Goal: Task Accomplishment & Management: Use online tool/utility

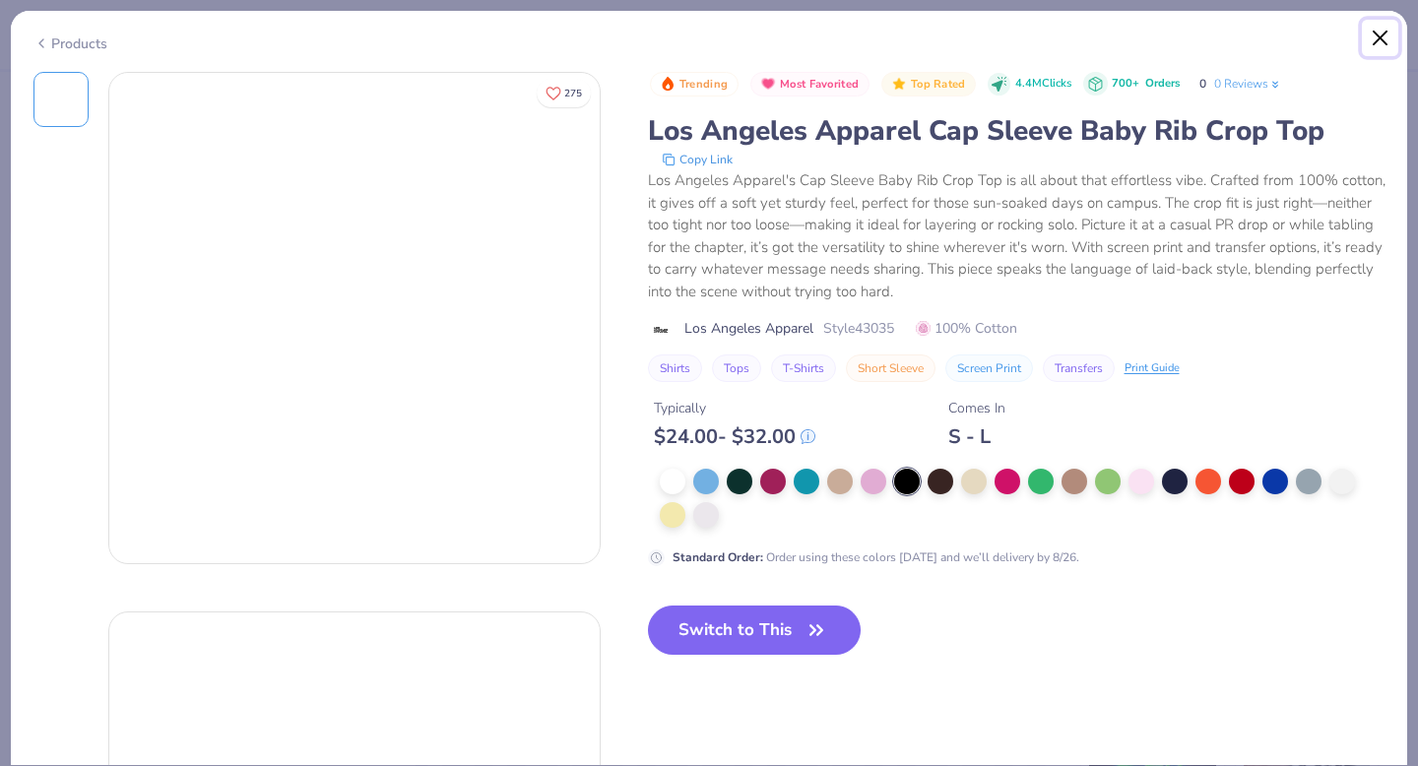
click at [1381, 39] on button "Close" at bounding box center [1380, 38] width 37 height 37
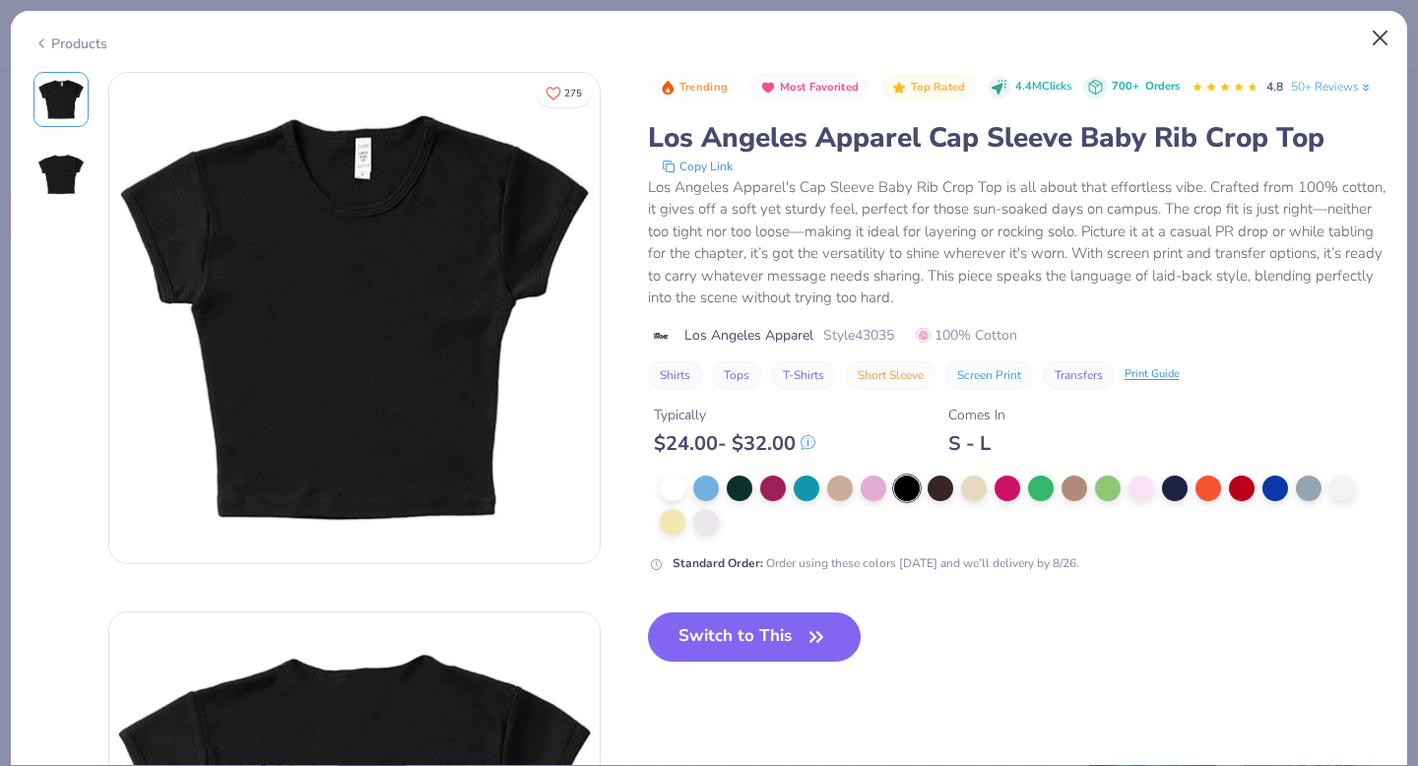
click at [1381, 39] on button "Close" at bounding box center [1380, 38] width 37 height 37
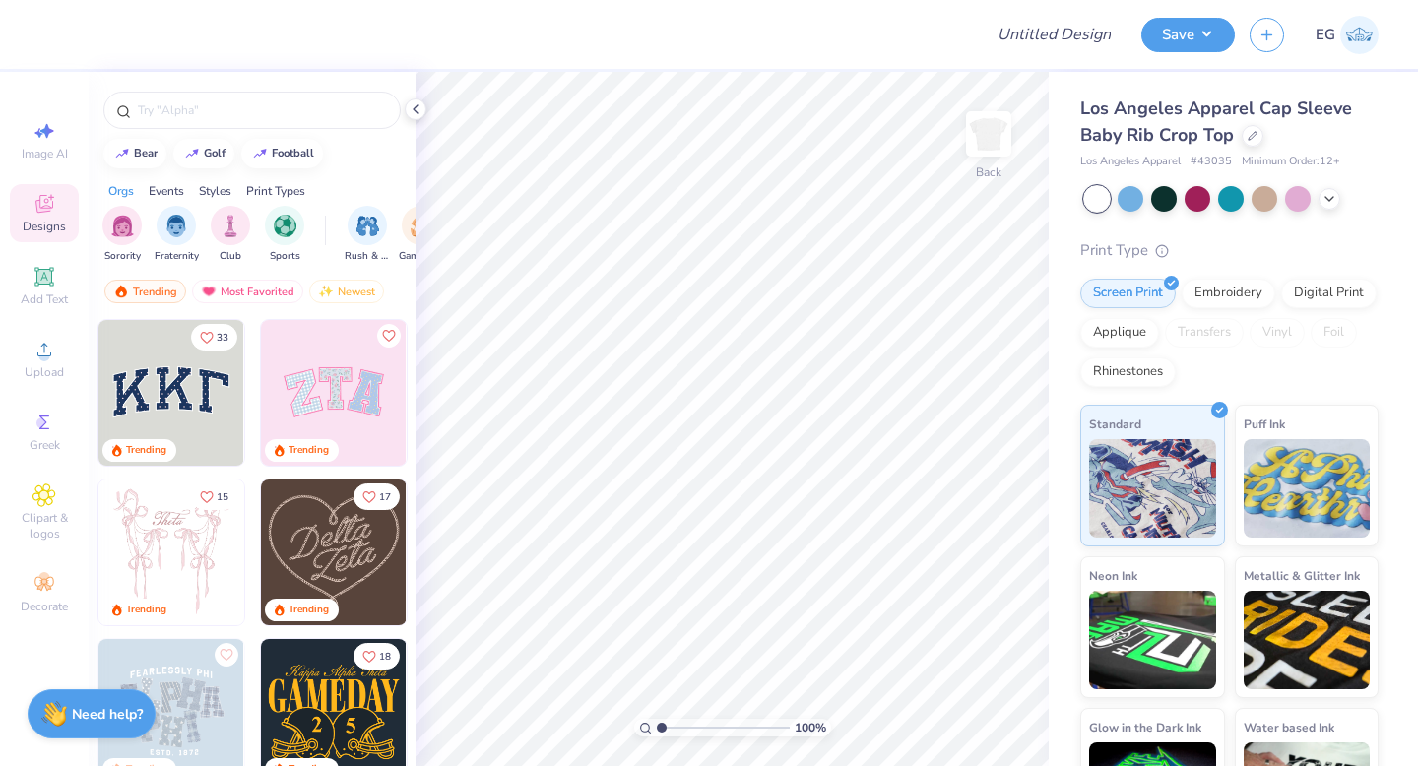
click at [1370, 42] on img at bounding box center [1359, 35] width 38 height 38
click at [1253, 140] on div at bounding box center [1253, 134] width 22 height 22
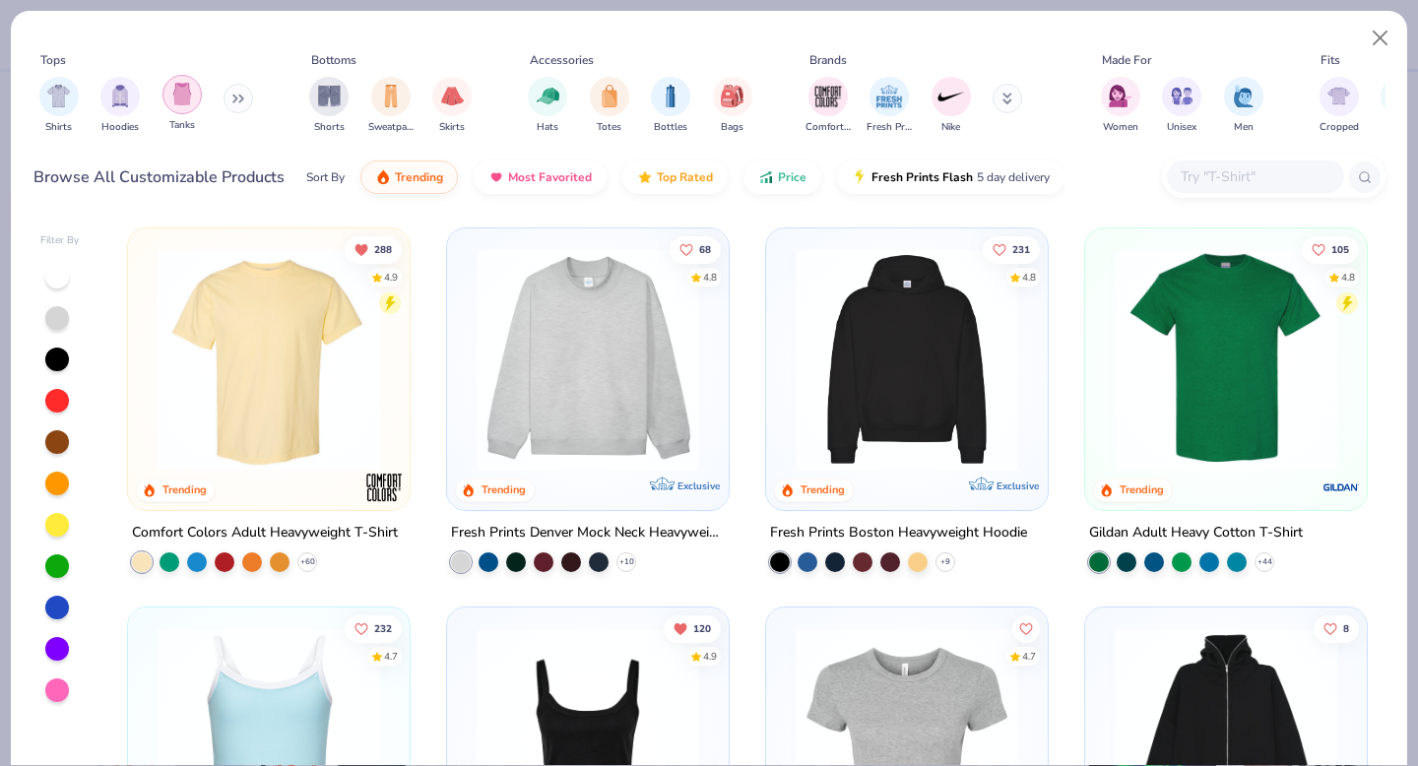
click at [178, 111] on div "filter for Tanks" at bounding box center [181, 94] width 39 height 39
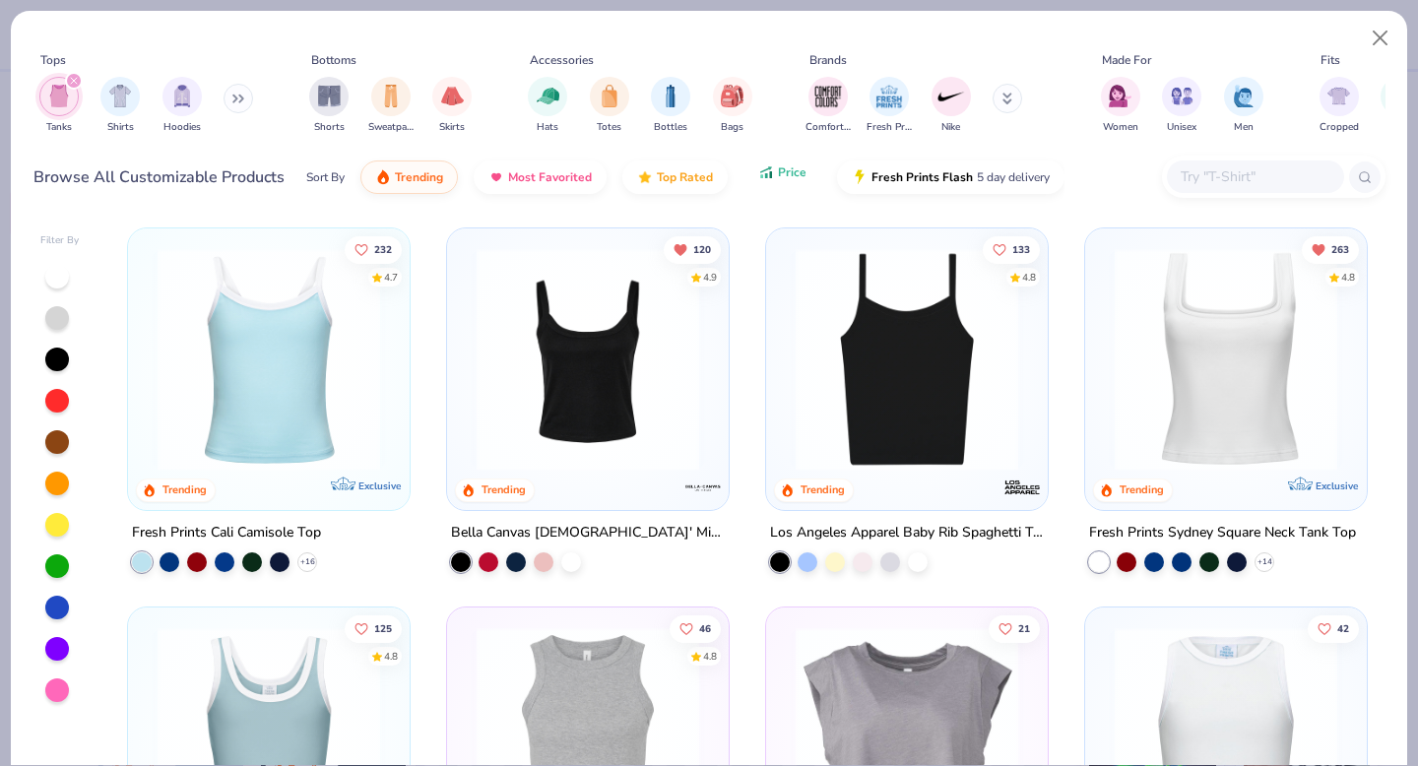
click at [787, 172] on span "Price" at bounding box center [792, 172] width 29 height 16
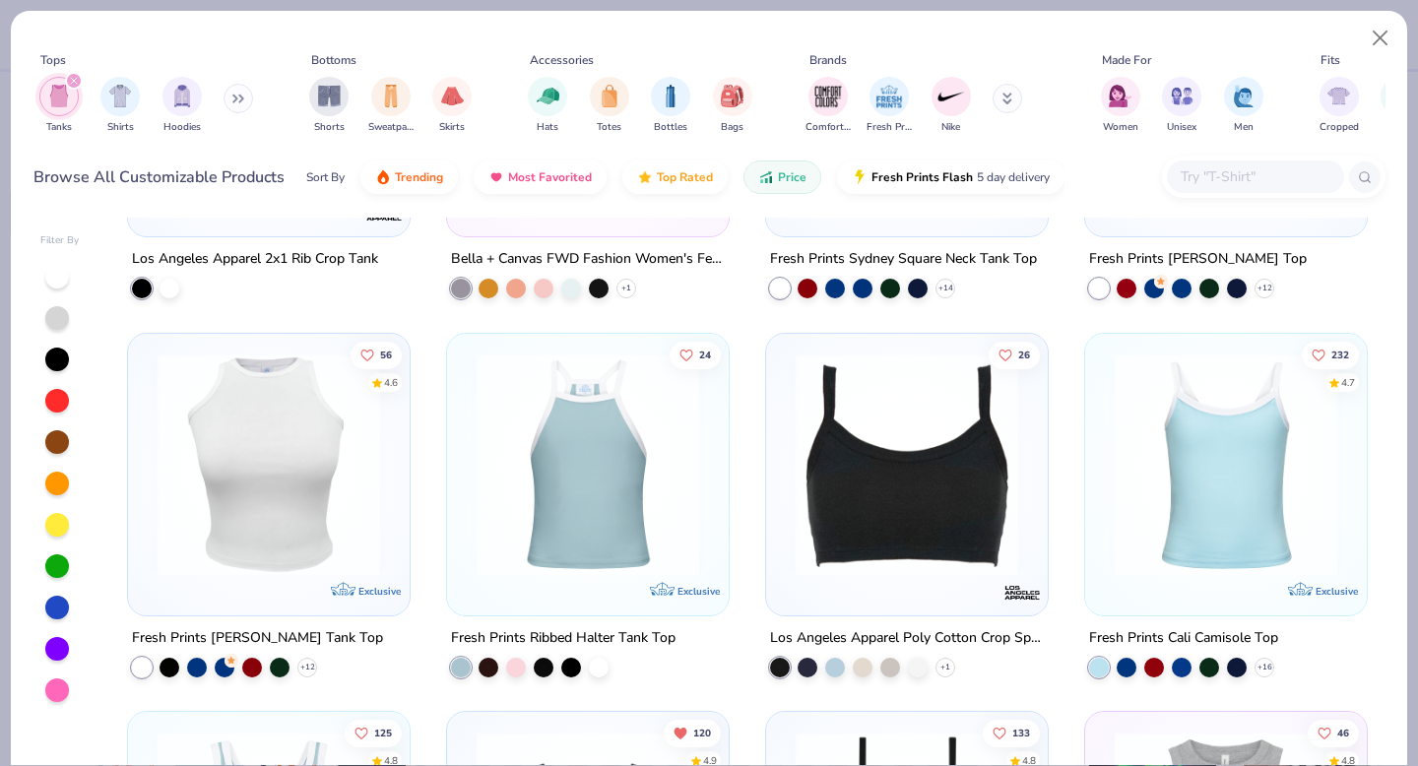
scroll to position [2339, 0]
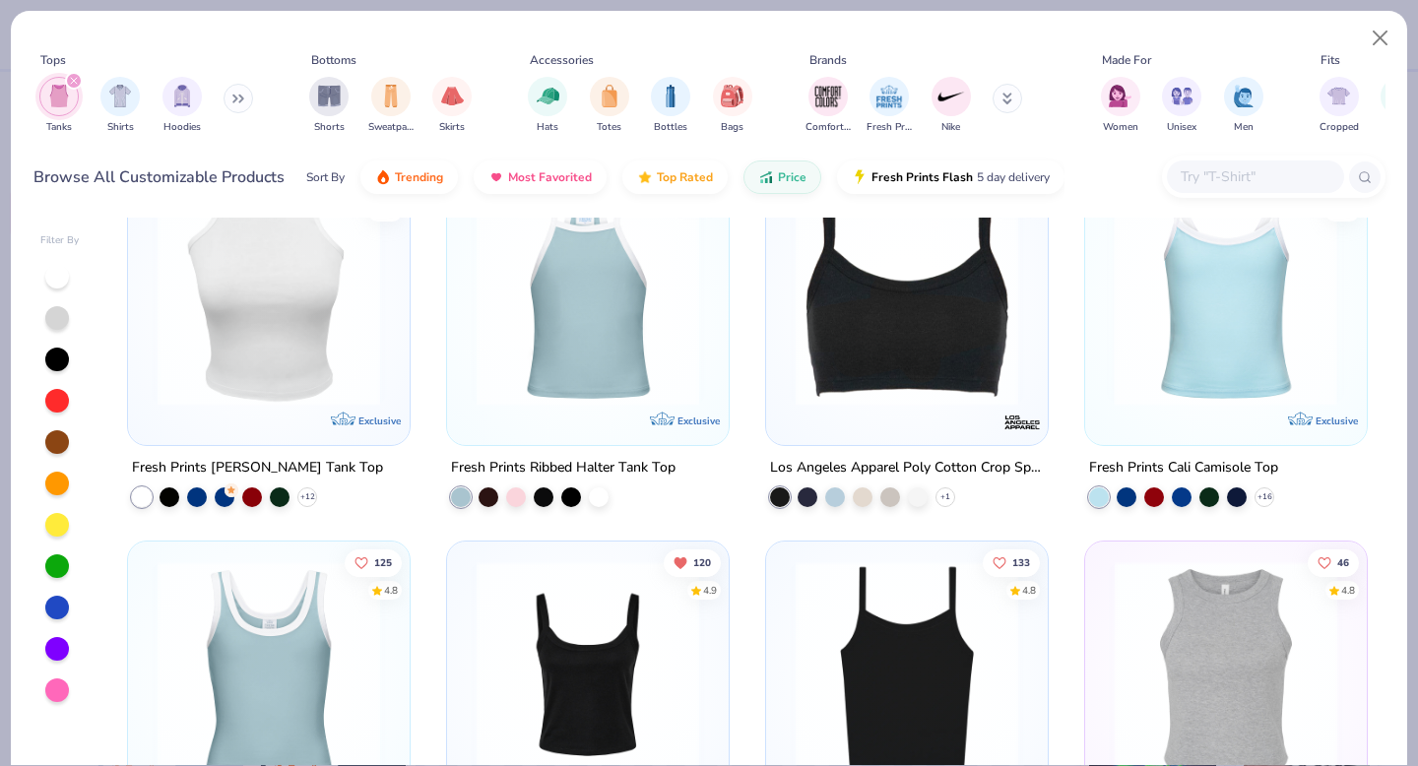
click at [1224, 355] on img at bounding box center [1225, 293] width 242 height 223
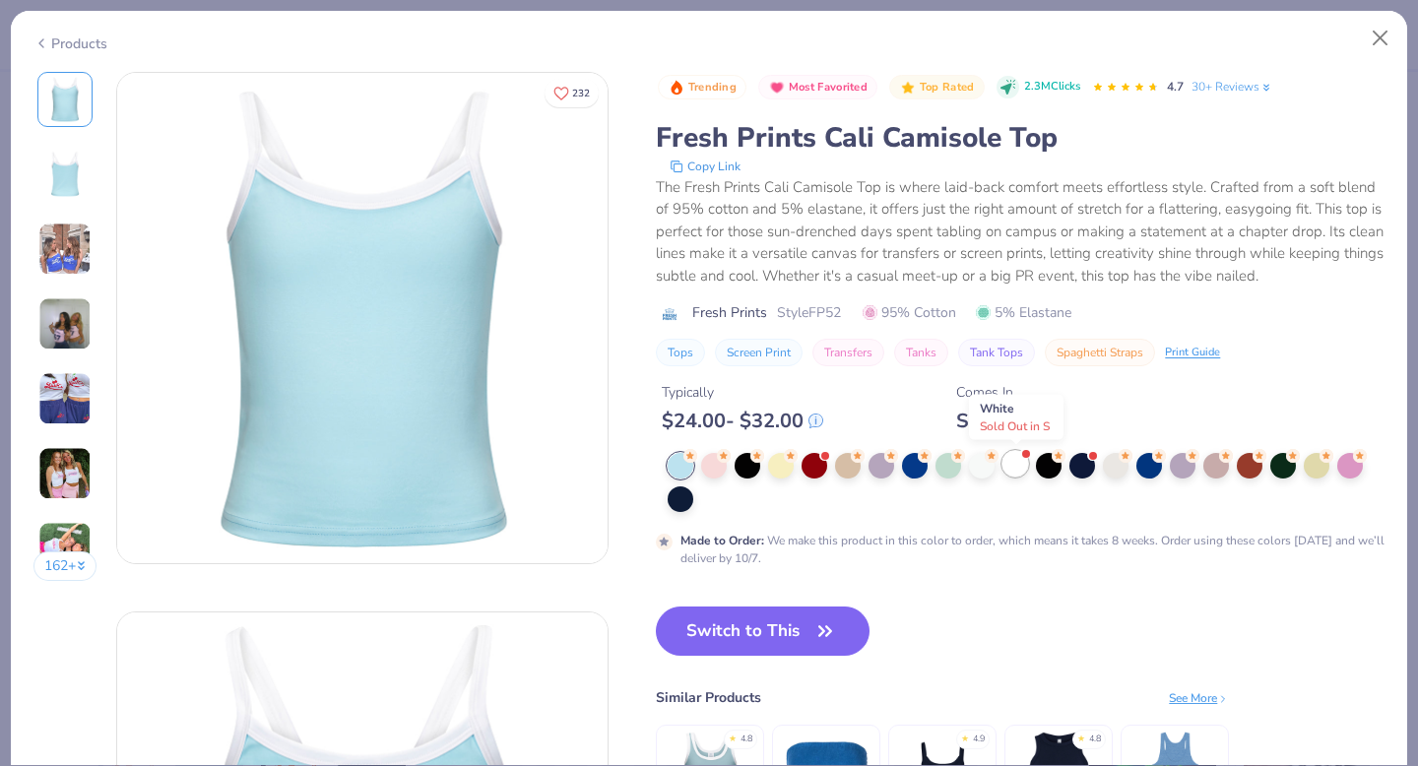
click at [1016, 471] on div at bounding box center [1015, 464] width 26 height 26
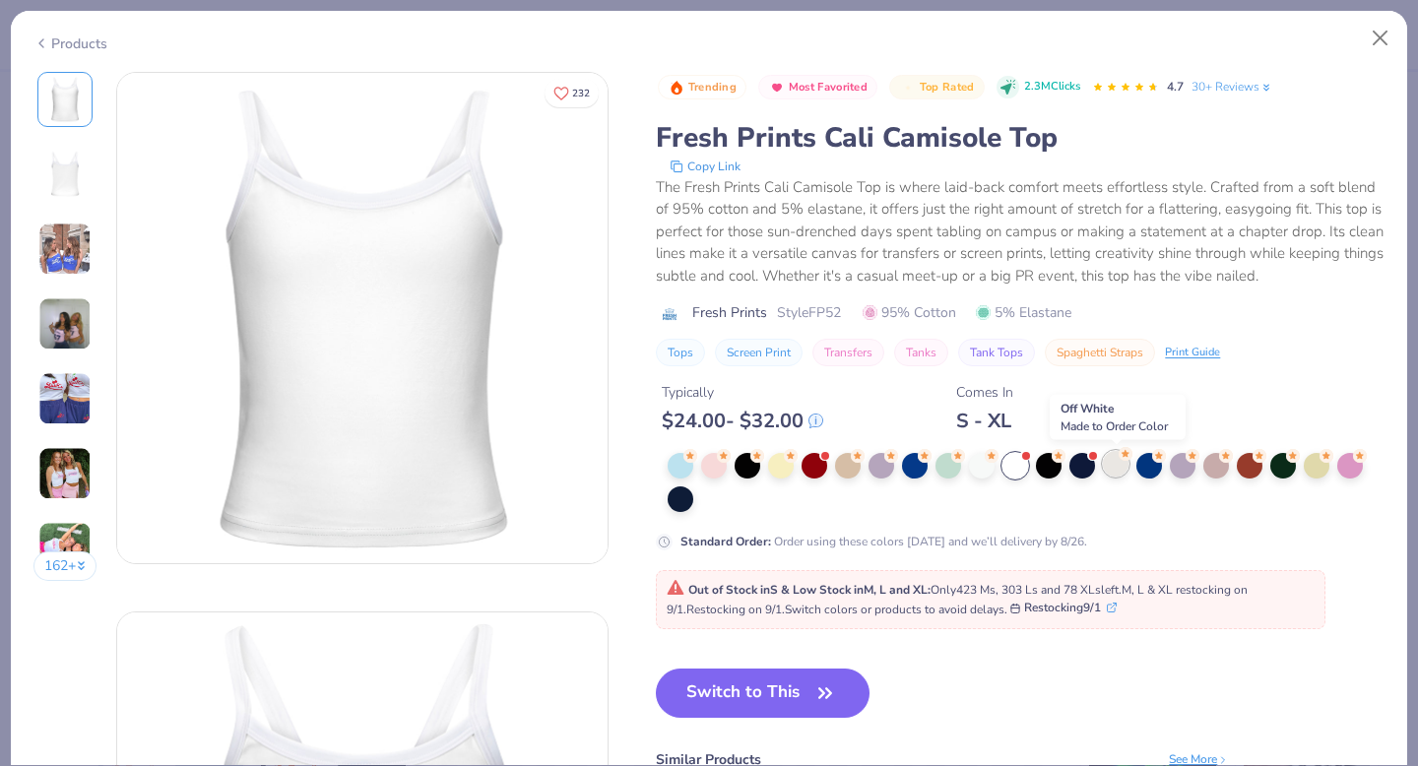
click at [1121, 467] on div at bounding box center [1116, 464] width 26 height 26
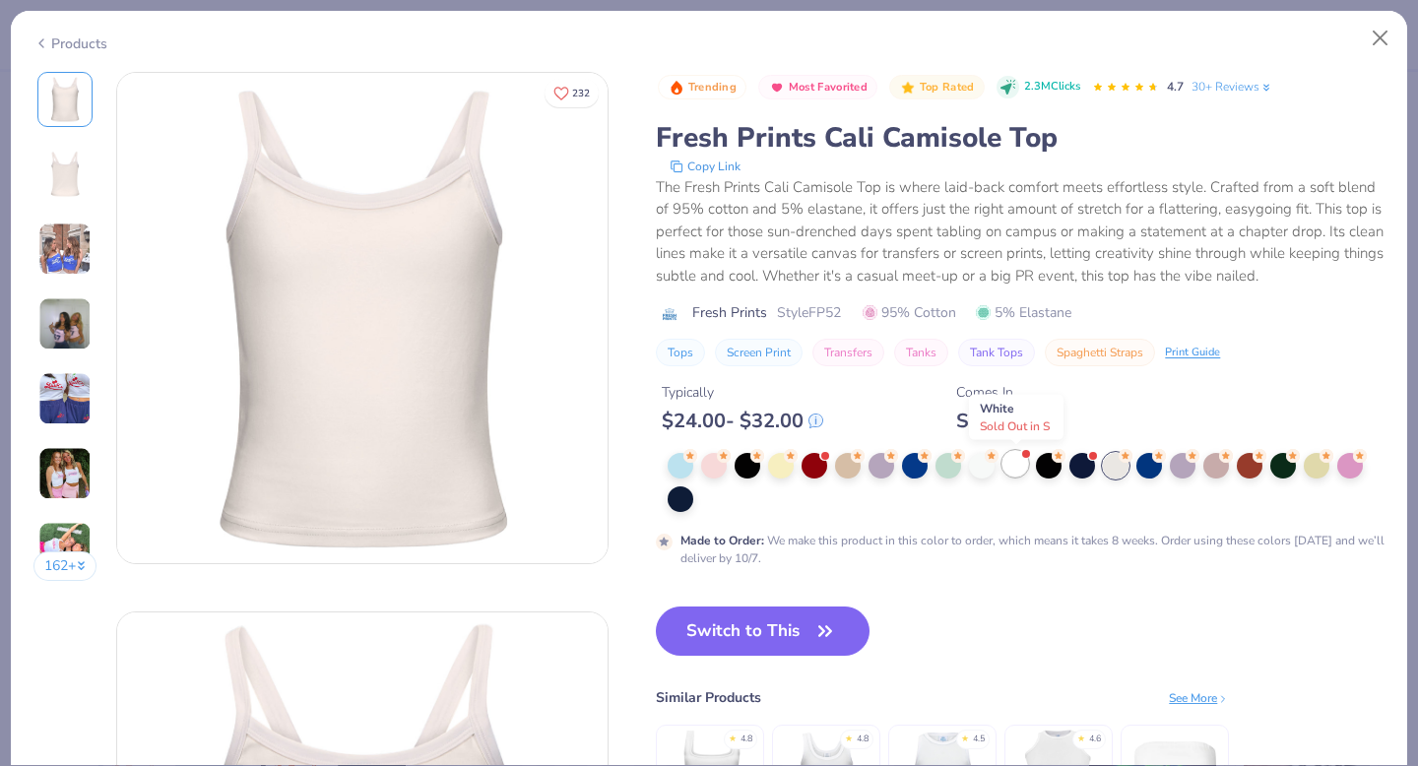
click at [1015, 473] on div at bounding box center [1015, 464] width 26 height 26
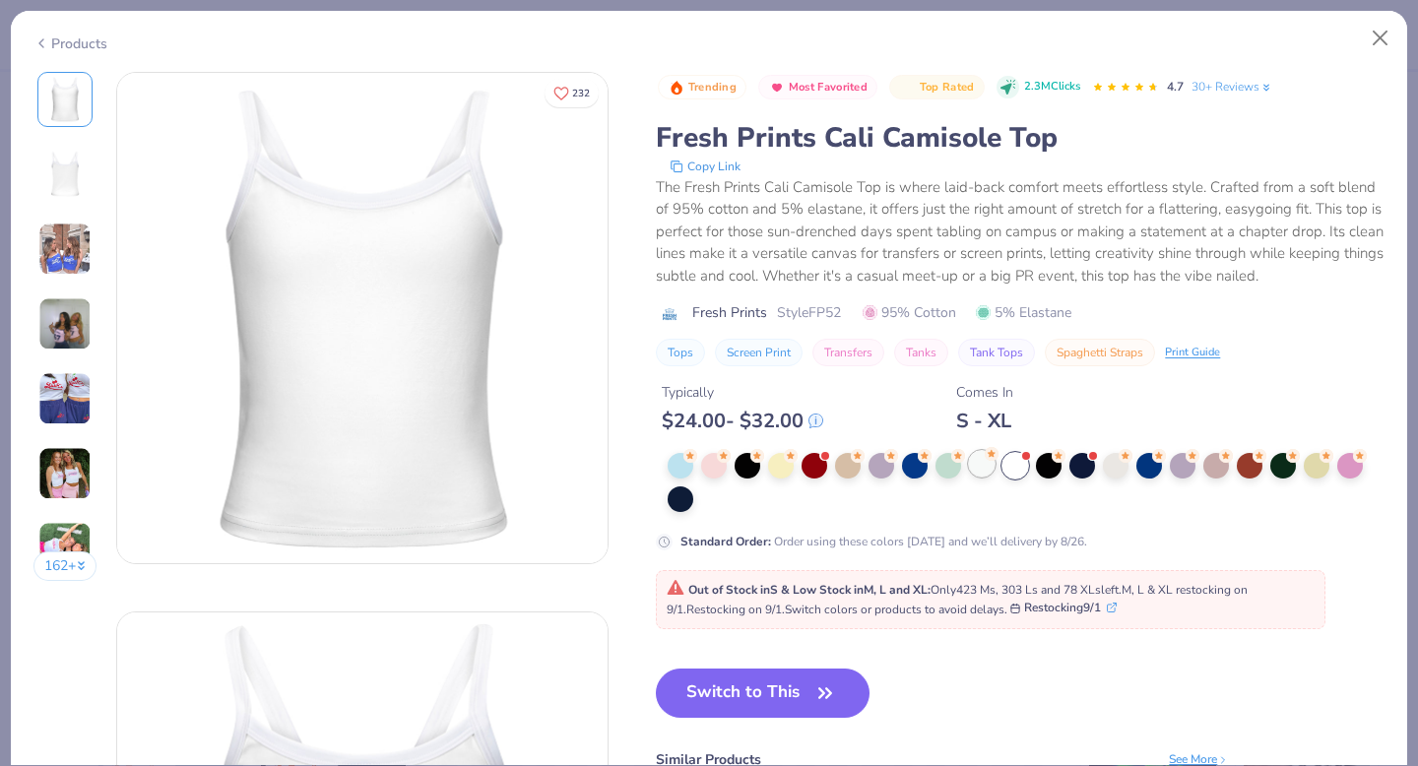
click at [975, 466] on div at bounding box center [982, 464] width 26 height 26
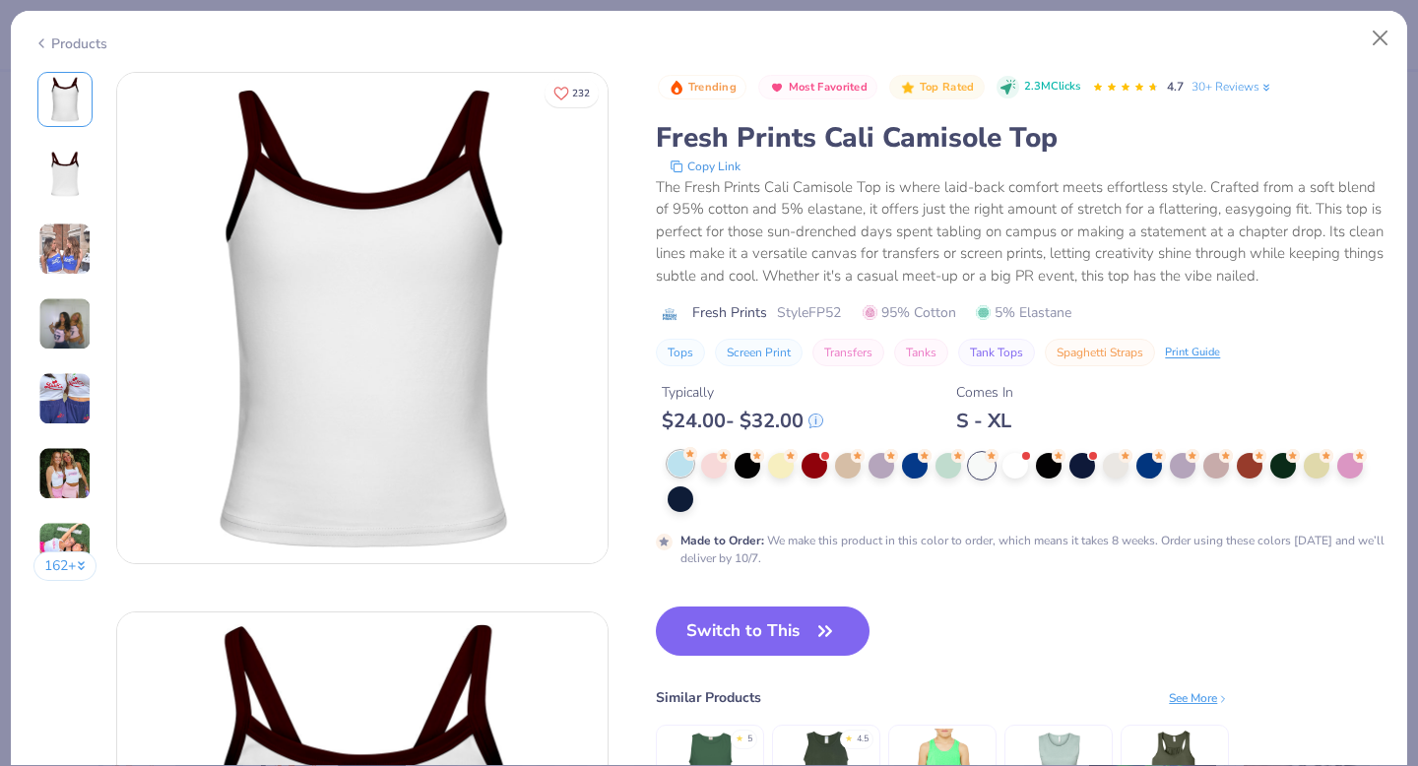
click at [685, 467] on div at bounding box center [681, 464] width 26 height 26
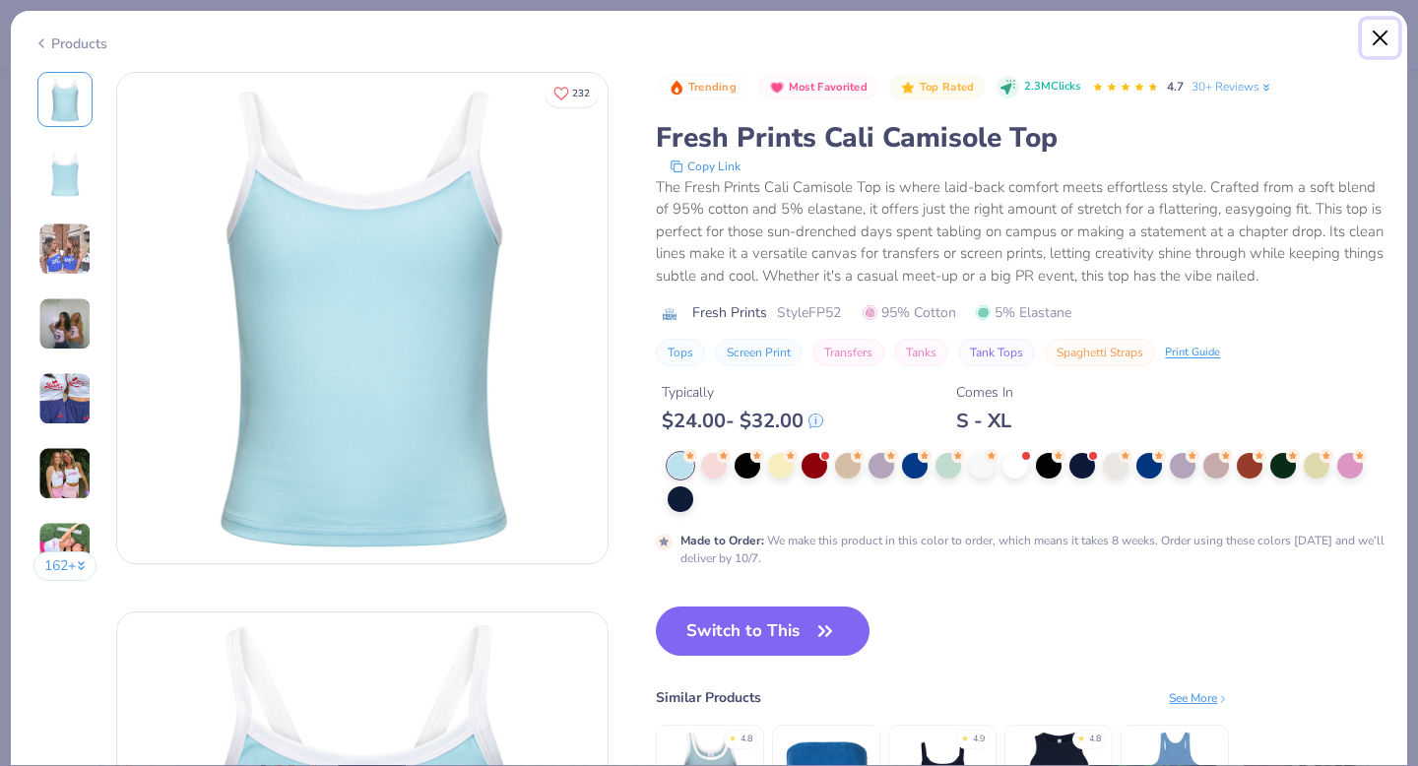
click at [1381, 37] on button "Close" at bounding box center [1380, 38] width 37 height 37
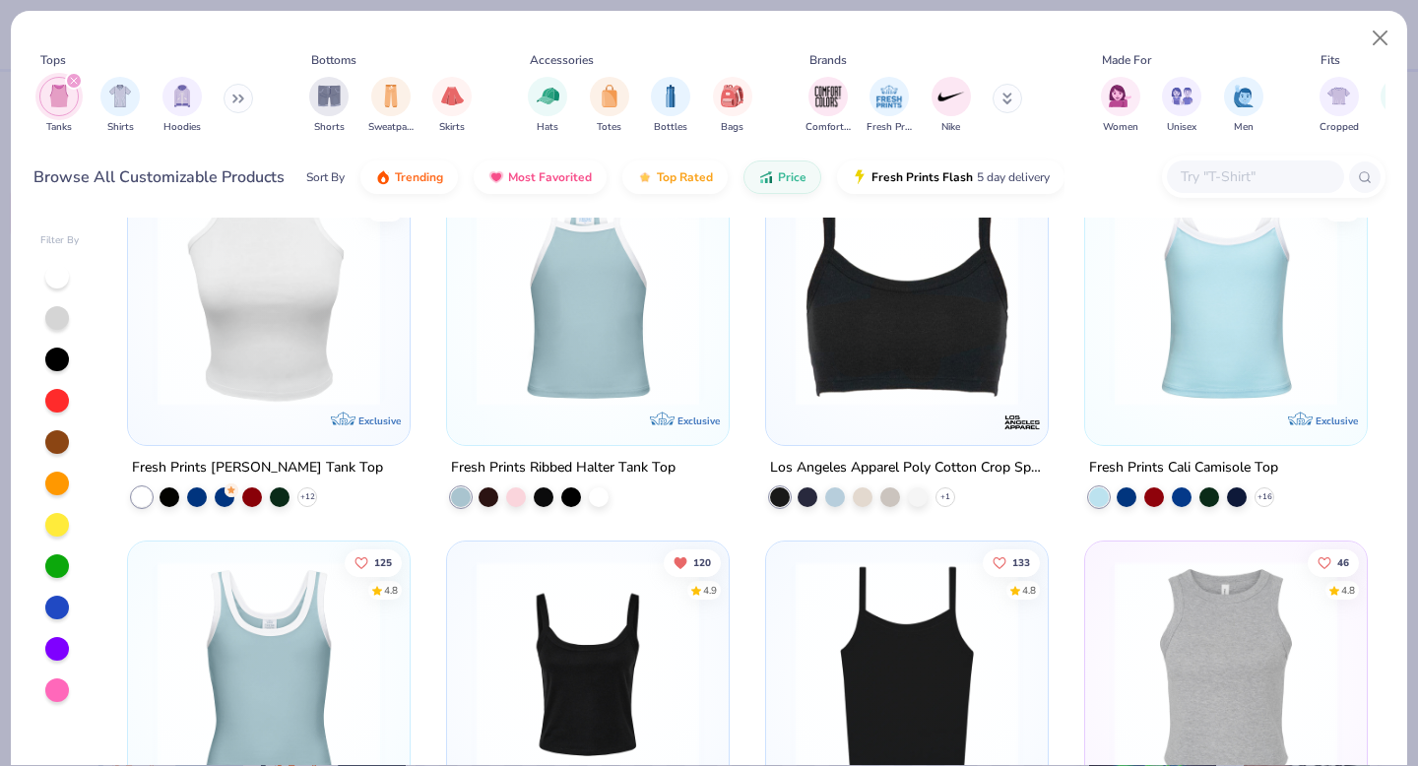
scroll to position [2537, 0]
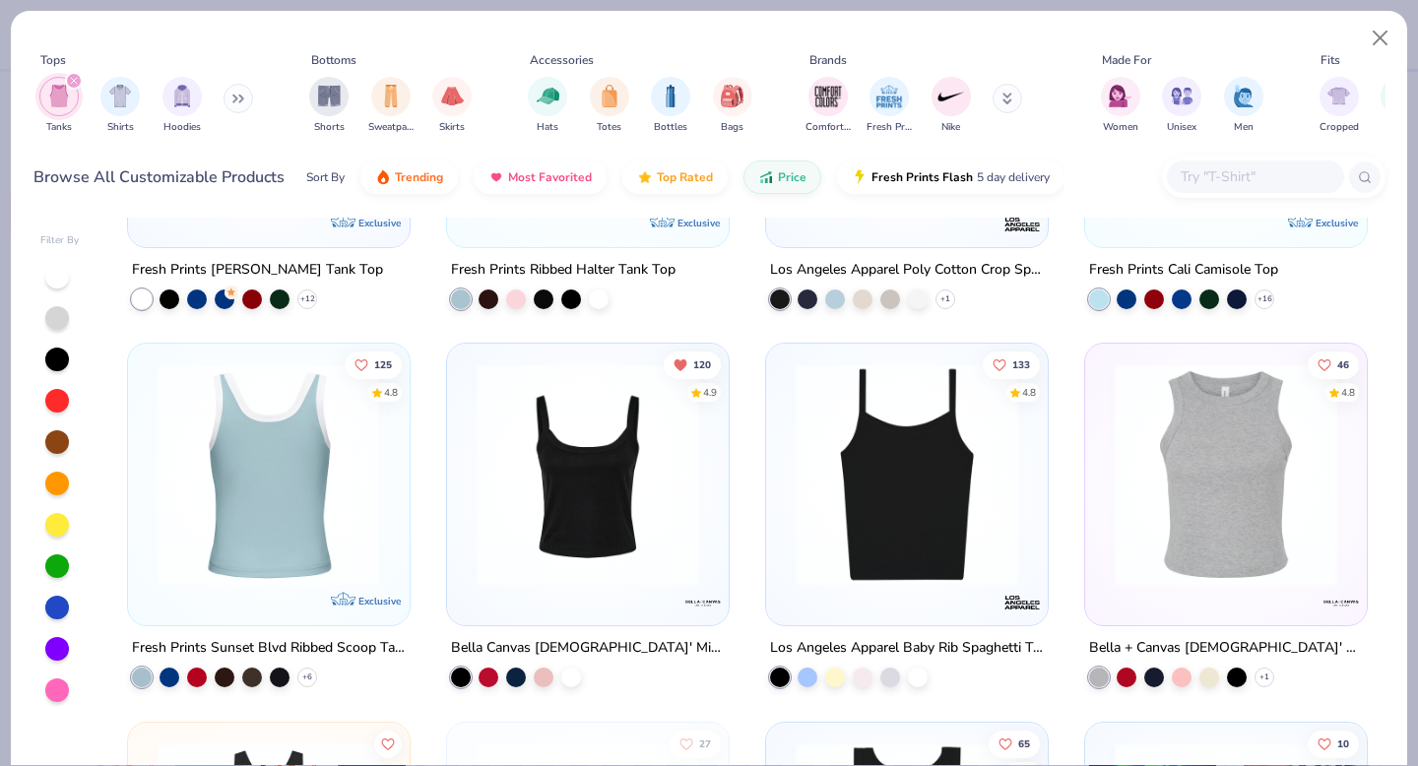
click at [149, 529] on img at bounding box center [27, 474] width 242 height 223
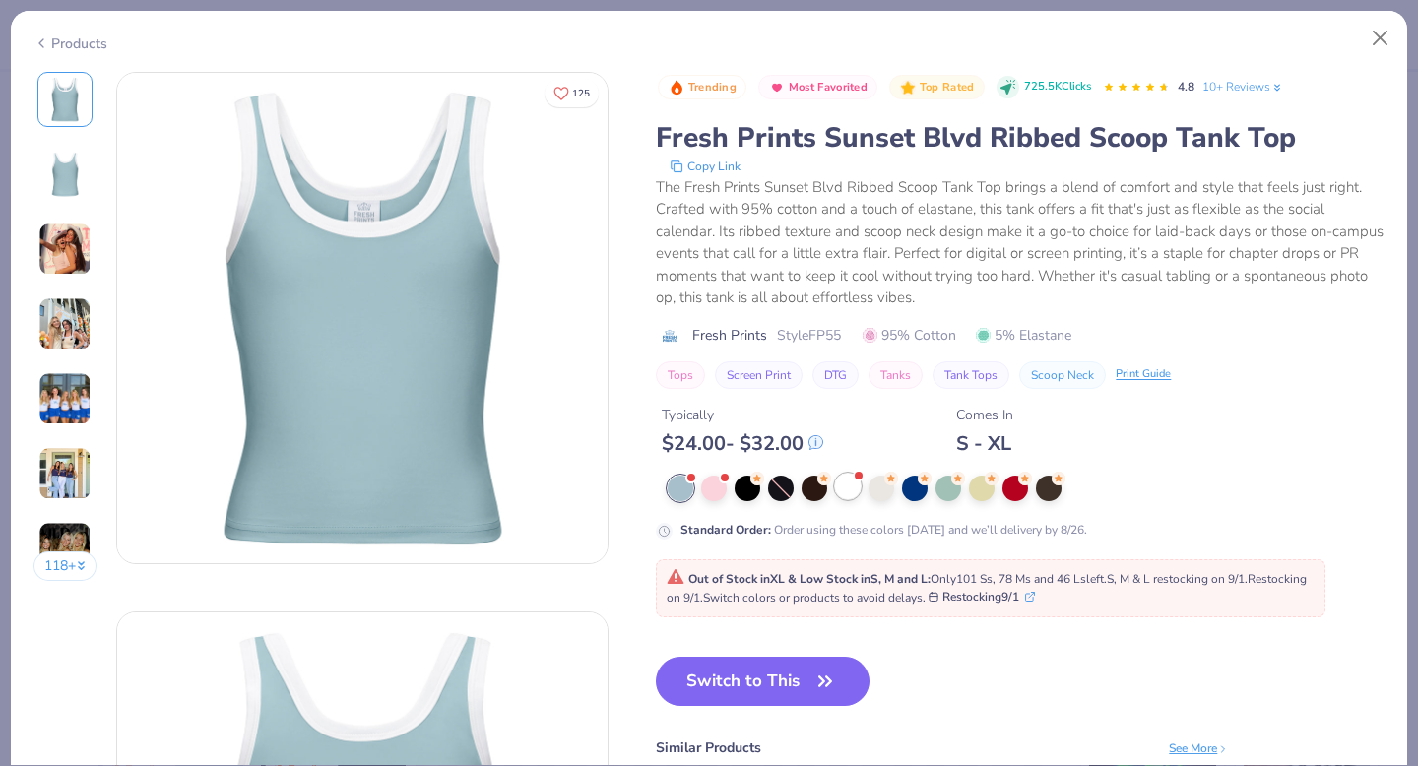
click at [857, 480] on span at bounding box center [858, 476] width 11 height 11
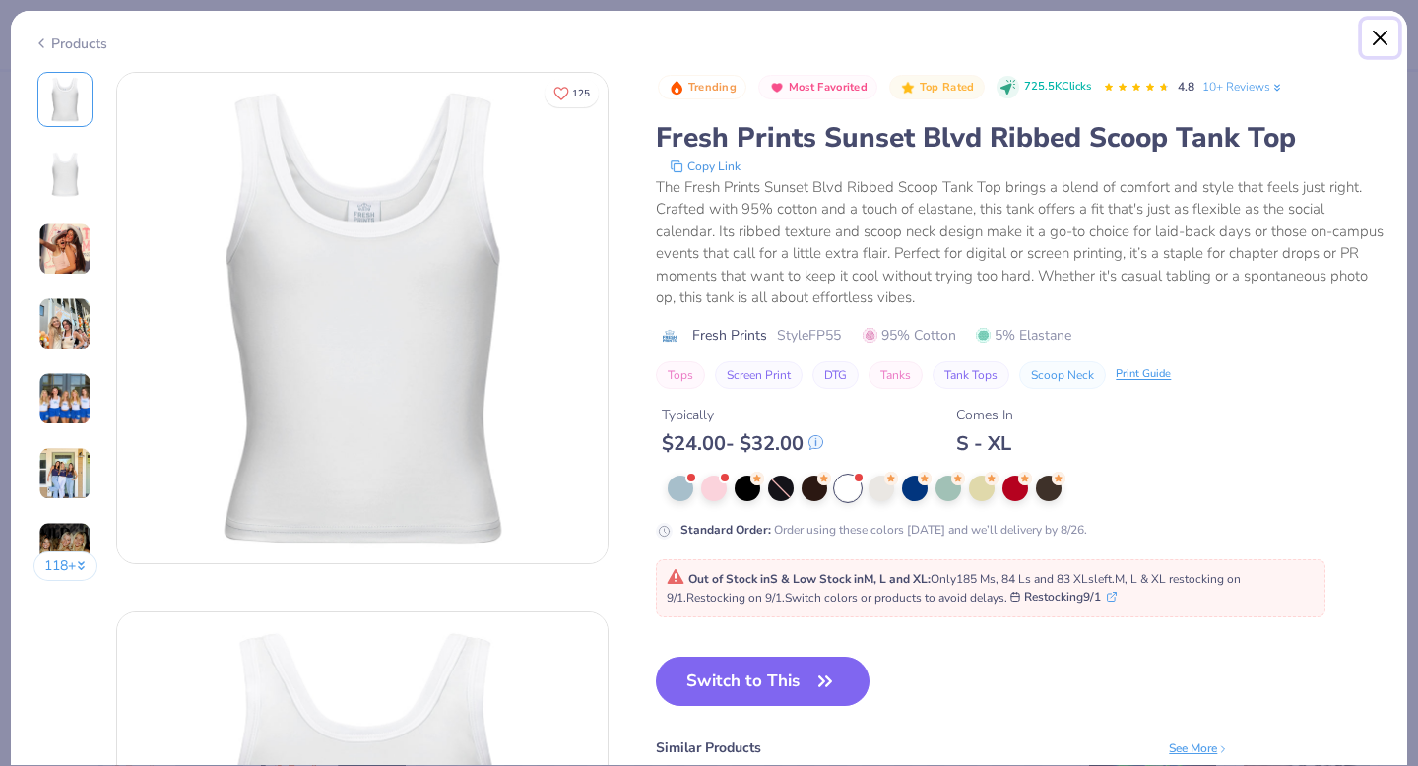
click at [1381, 42] on button "Close" at bounding box center [1380, 38] width 37 height 37
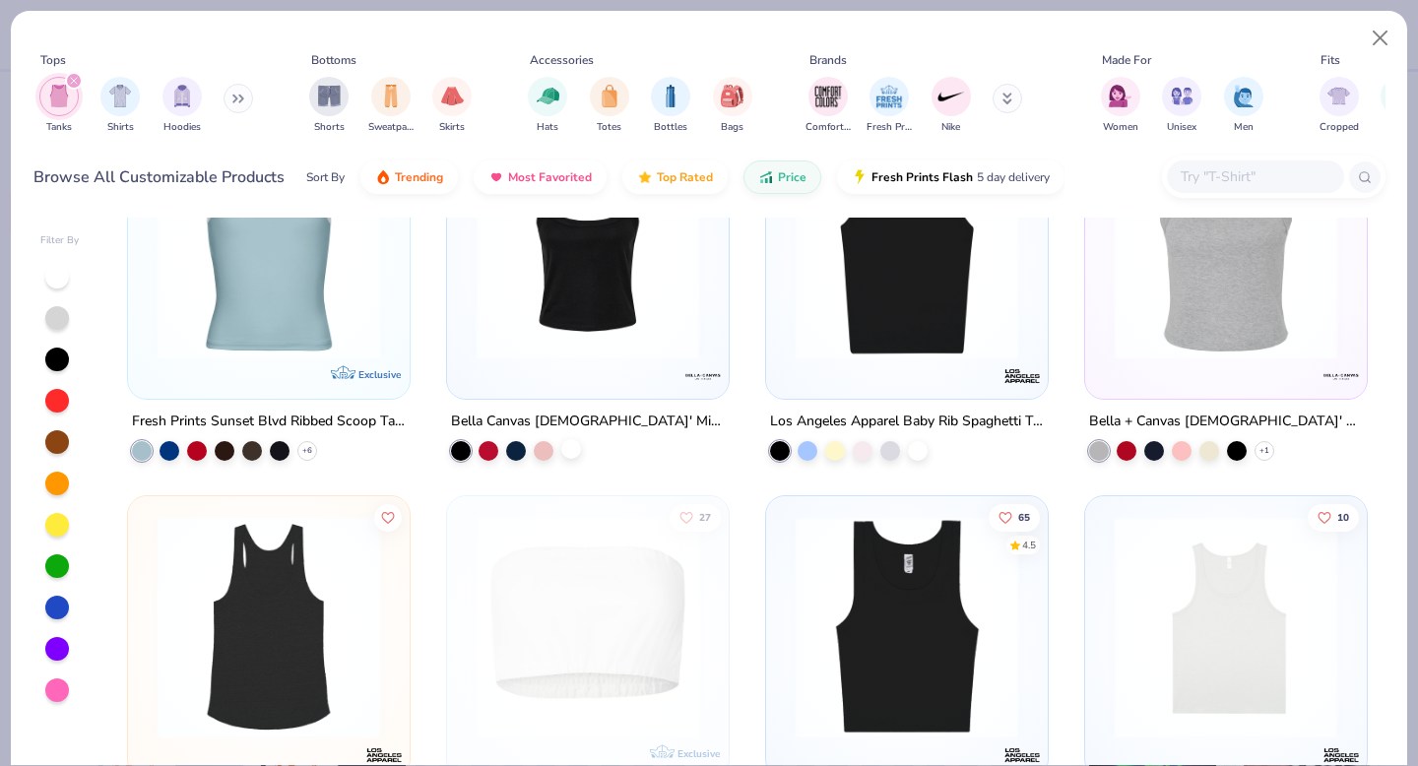
scroll to position [2769, 0]
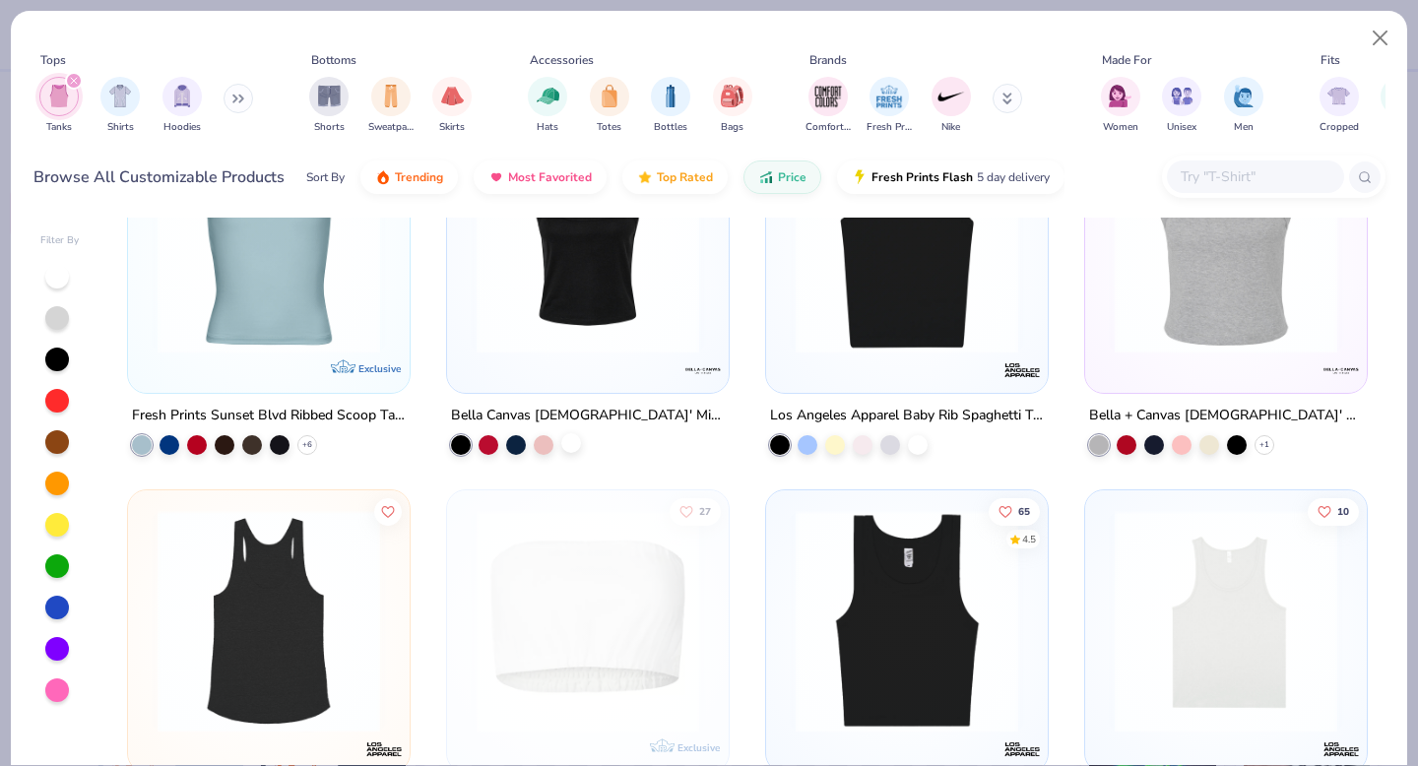
click at [576, 439] on div at bounding box center [571, 443] width 20 height 20
click at [613, 327] on div at bounding box center [588, 242] width 726 height 223
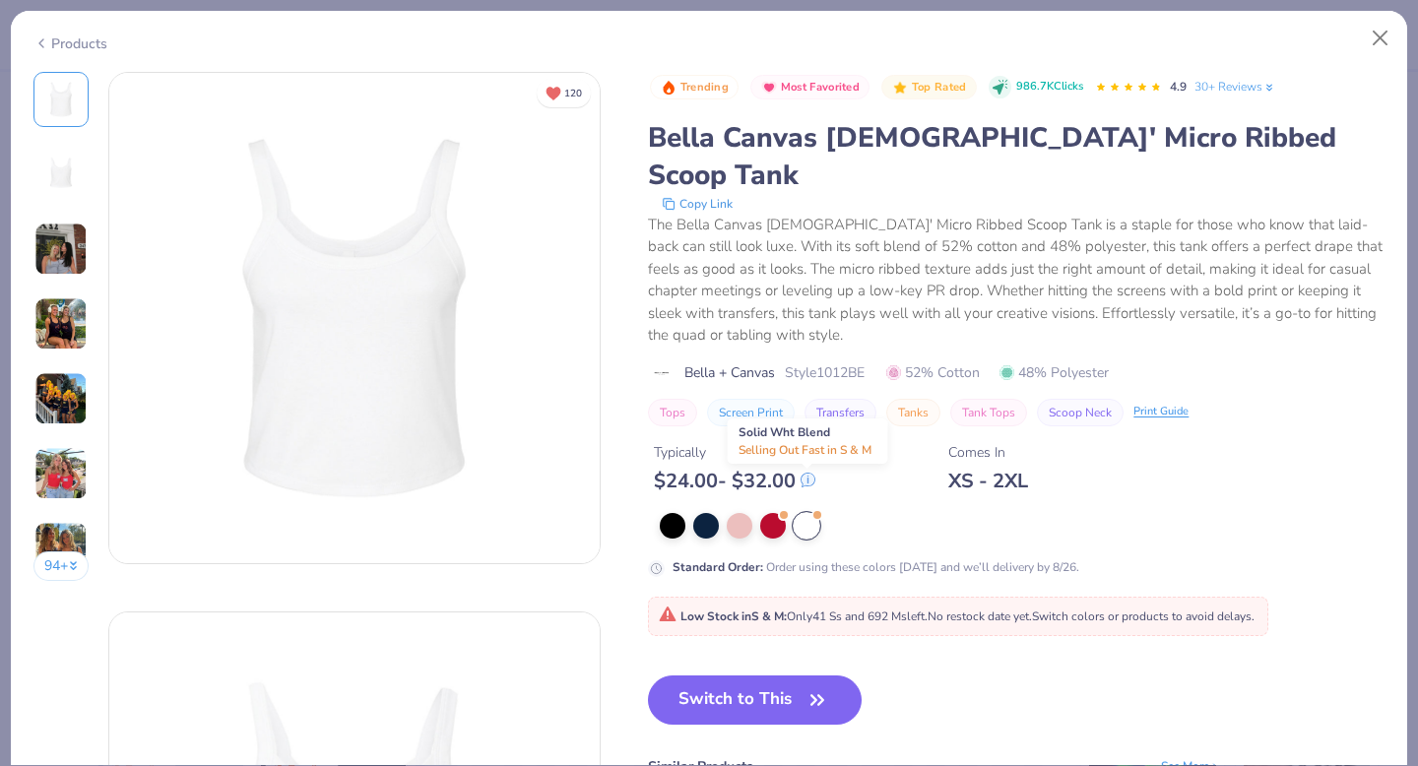
click at [810, 513] on div at bounding box center [807, 526] width 26 height 26
click at [1381, 36] on button "Close" at bounding box center [1380, 38] width 37 height 37
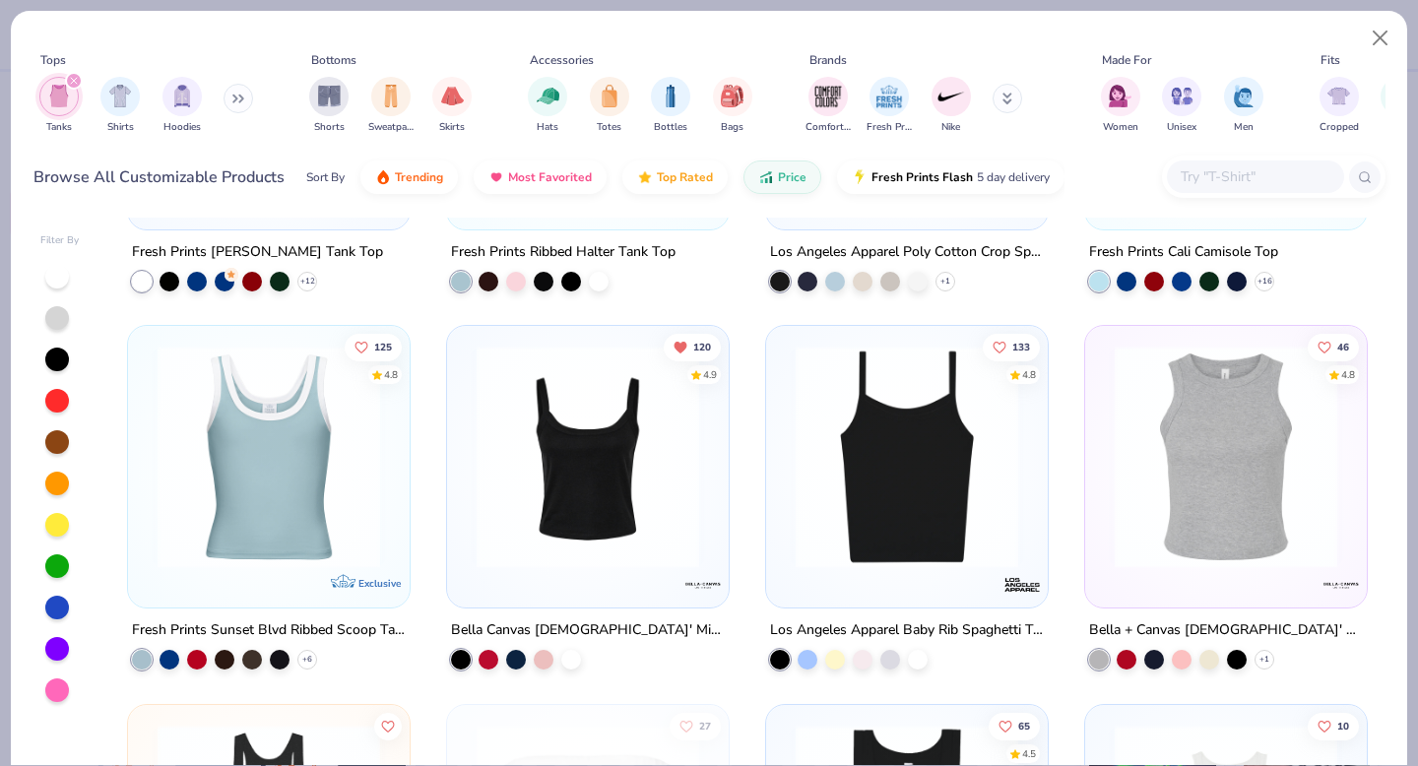
scroll to position [2329, 0]
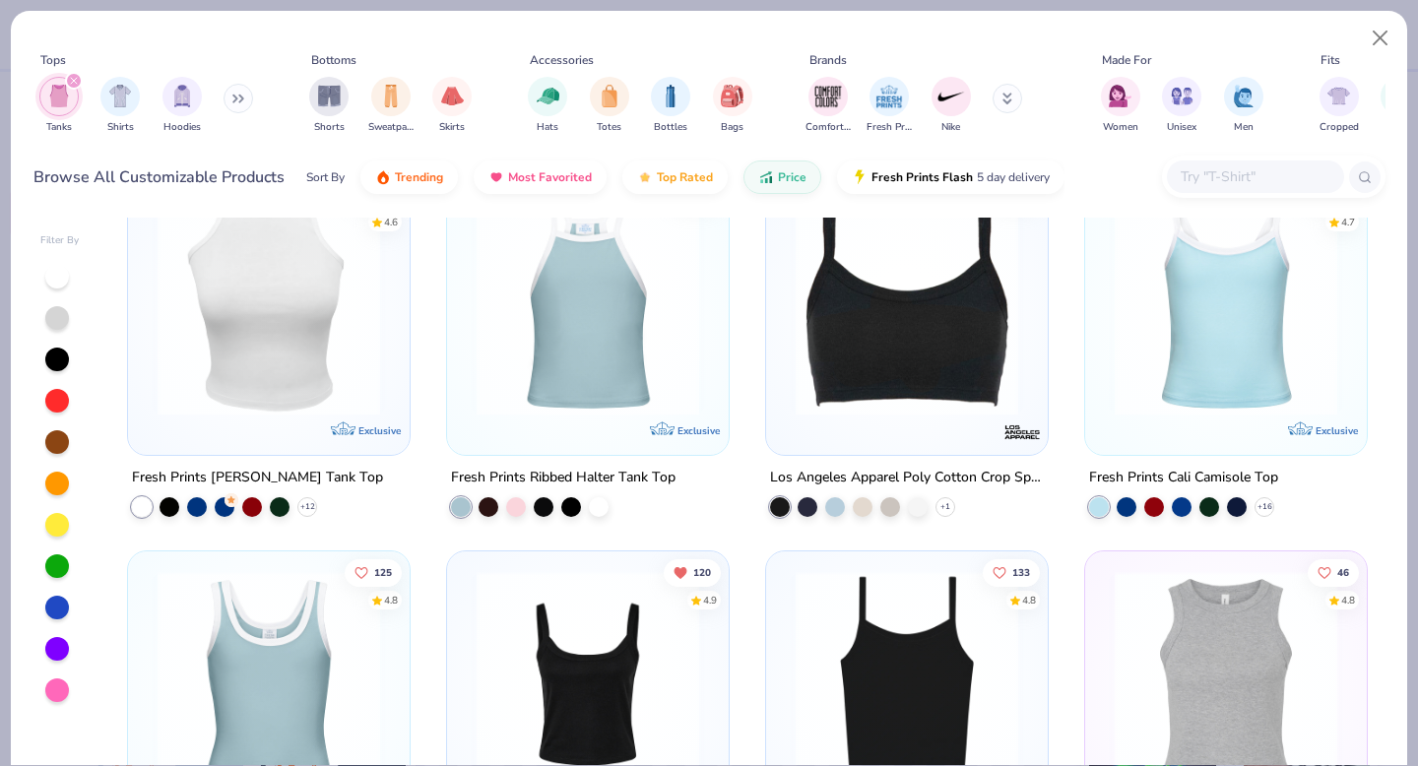
click at [1181, 361] on img at bounding box center [1226, 303] width 242 height 223
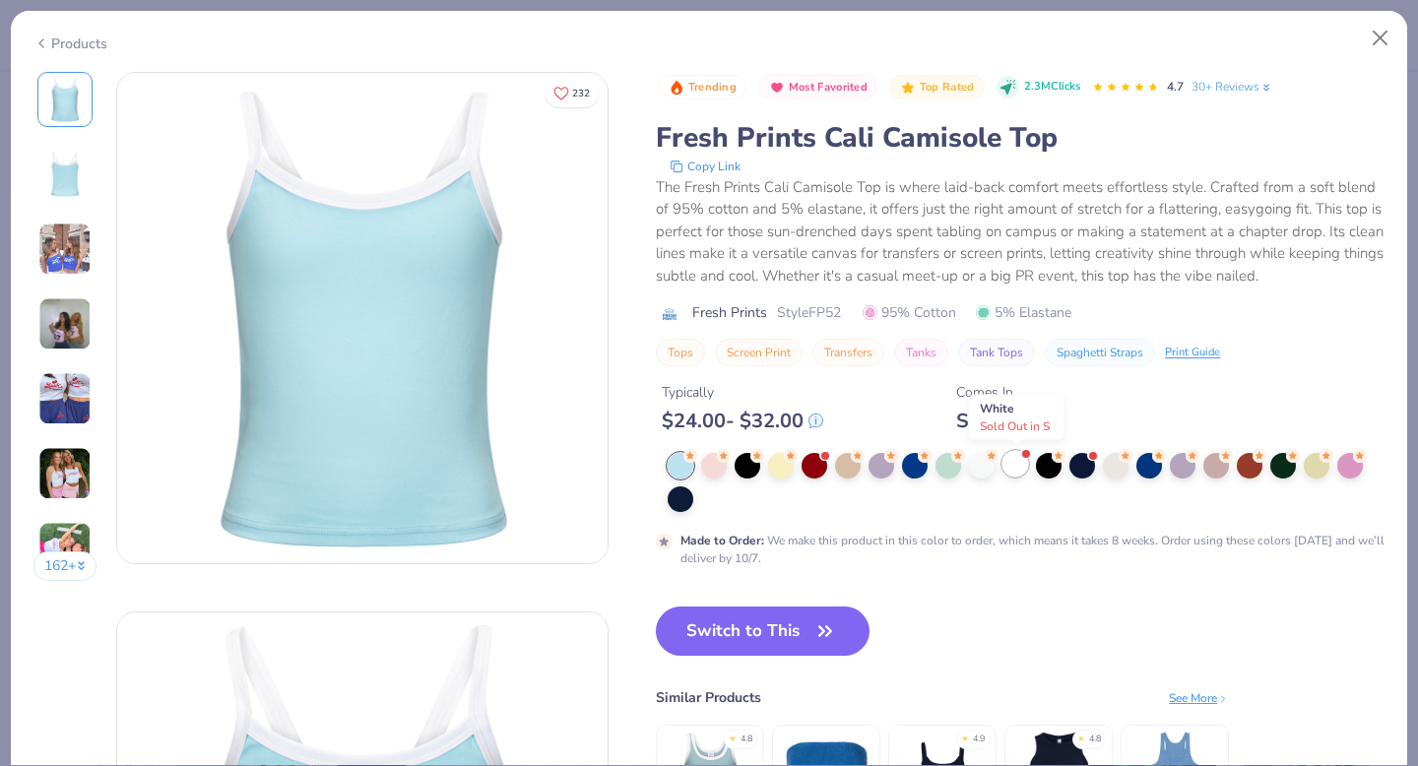
click at [1015, 472] on div at bounding box center [1015, 464] width 26 height 26
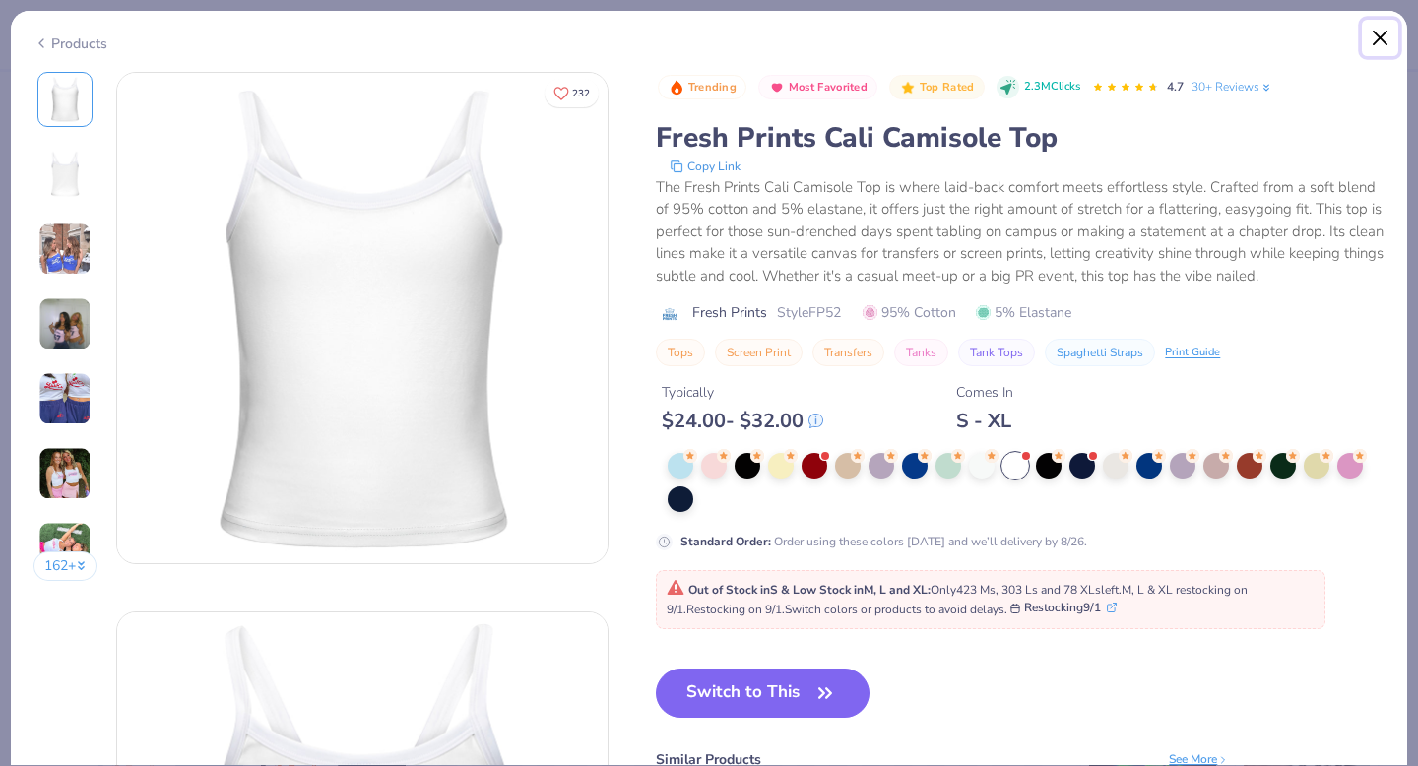
click at [1377, 39] on button "Close" at bounding box center [1380, 38] width 37 height 37
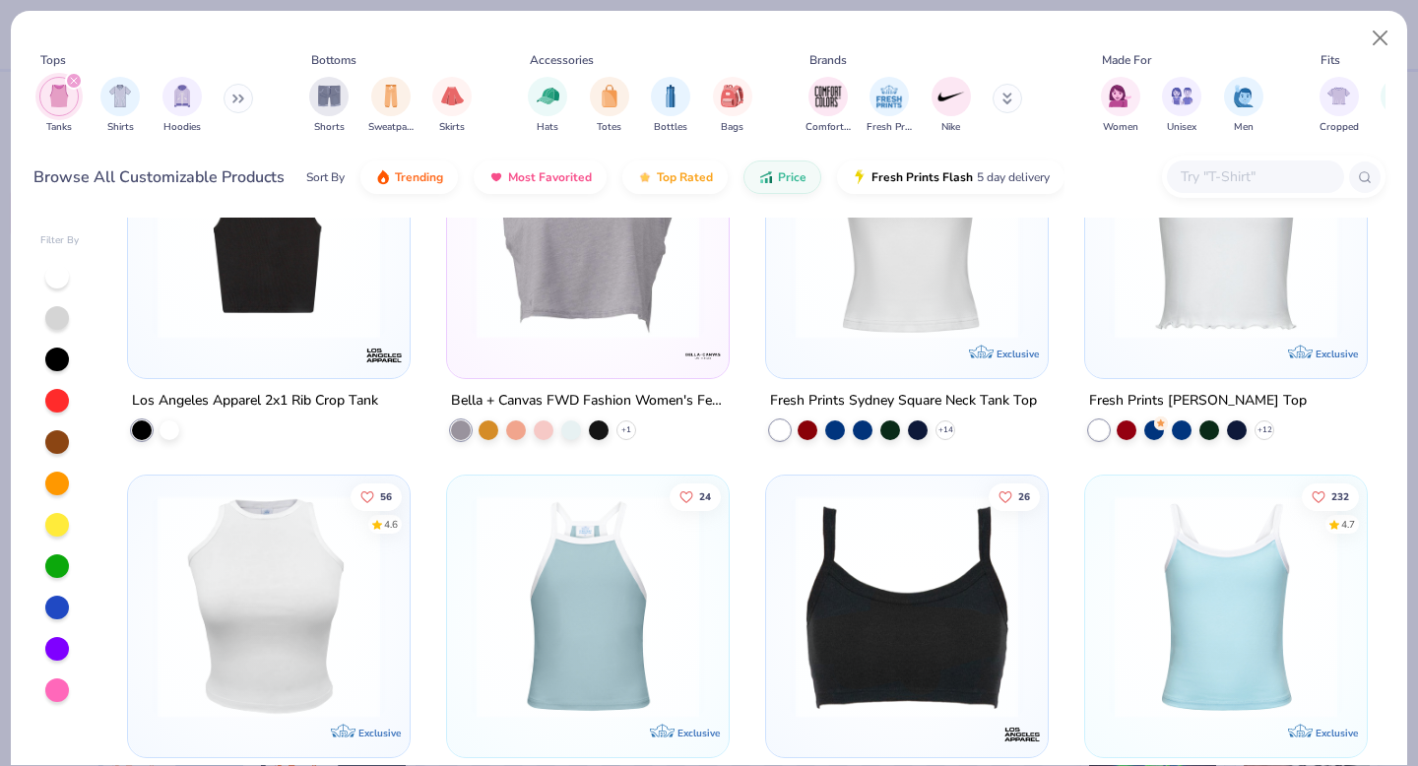
scroll to position [1773, 0]
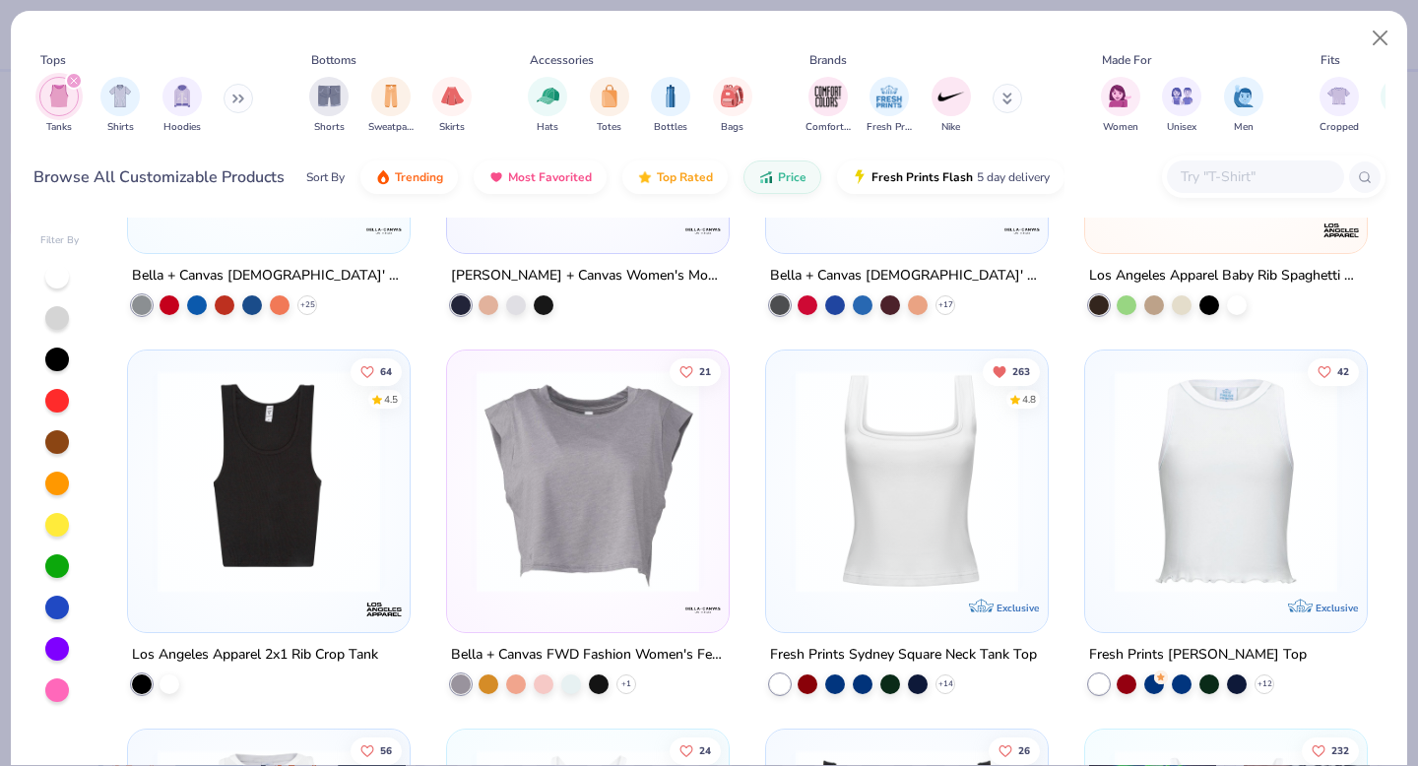
click at [937, 483] on img at bounding box center [907, 481] width 242 height 223
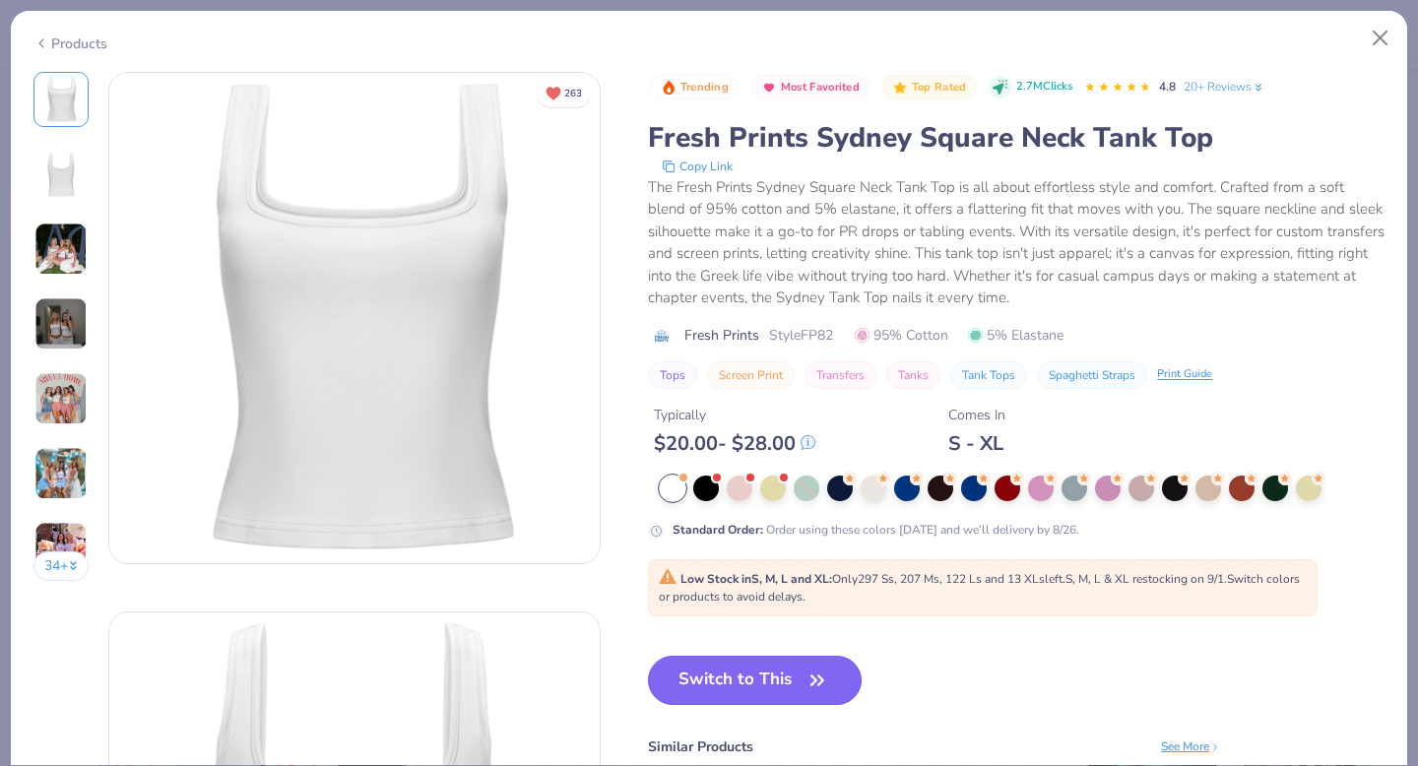
click at [766, 680] on button "Switch to This" at bounding box center [755, 680] width 214 height 49
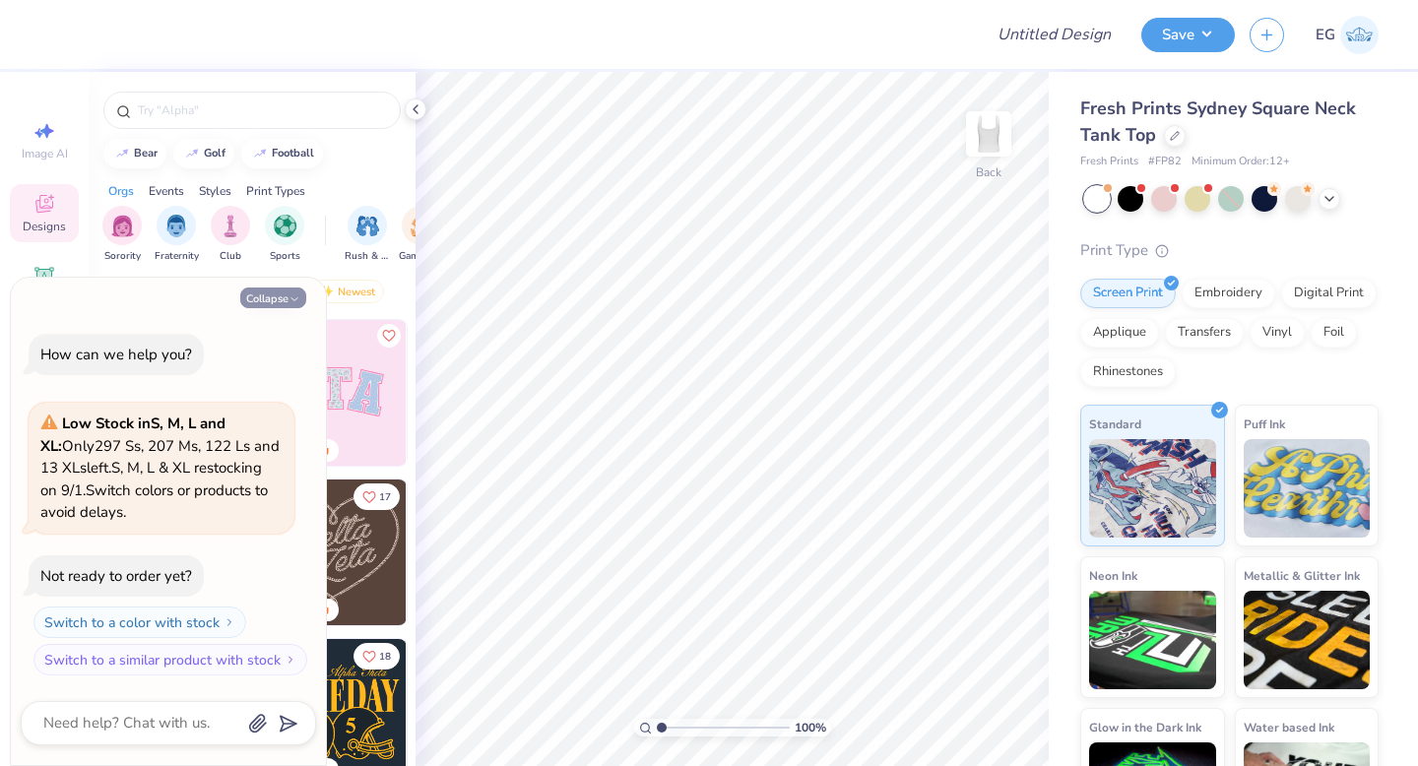
click at [291, 298] on icon "button" at bounding box center [295, 299] width 12 height 12
type textarea "x"
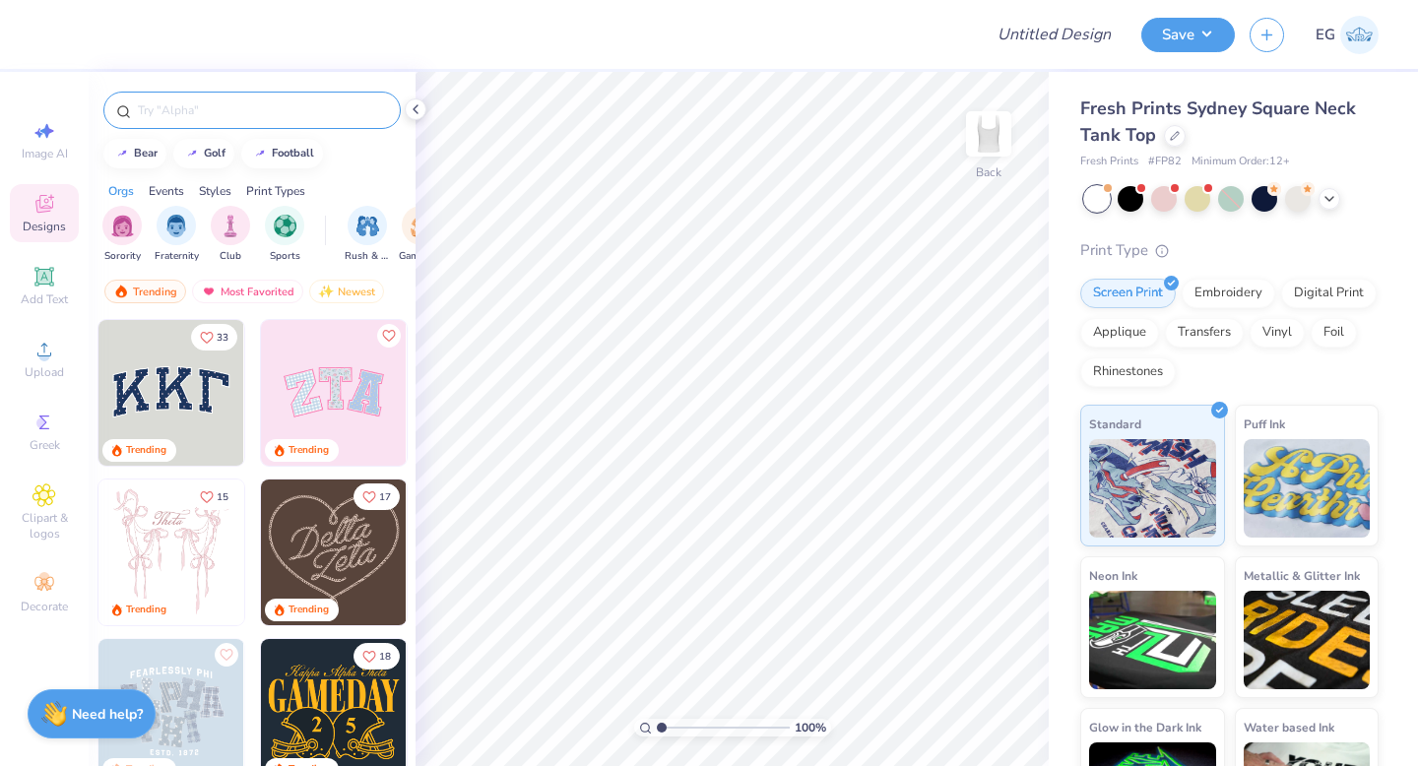
click at [252, 113] on input "text" at bounding box center [262, 110] width 252 height 20
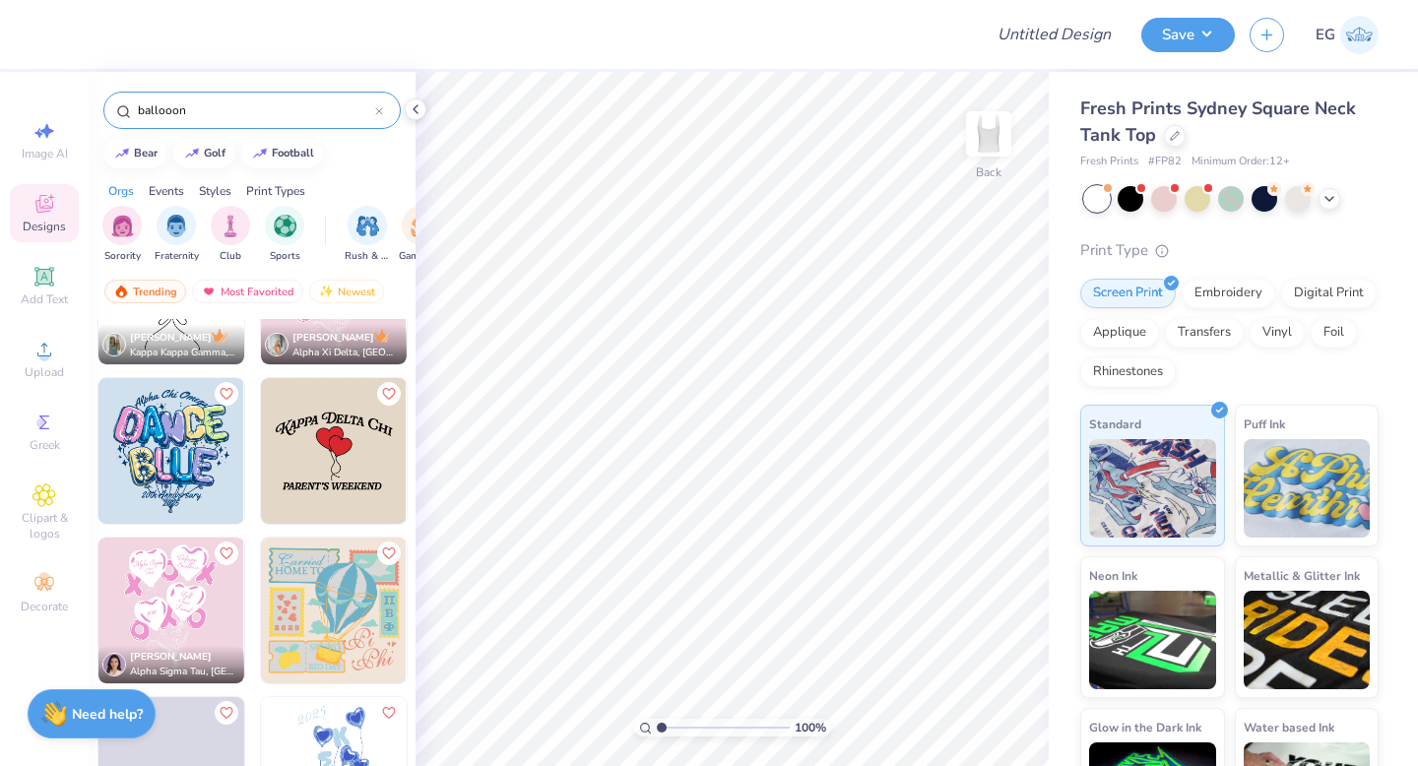
scroll to position [426, 0]
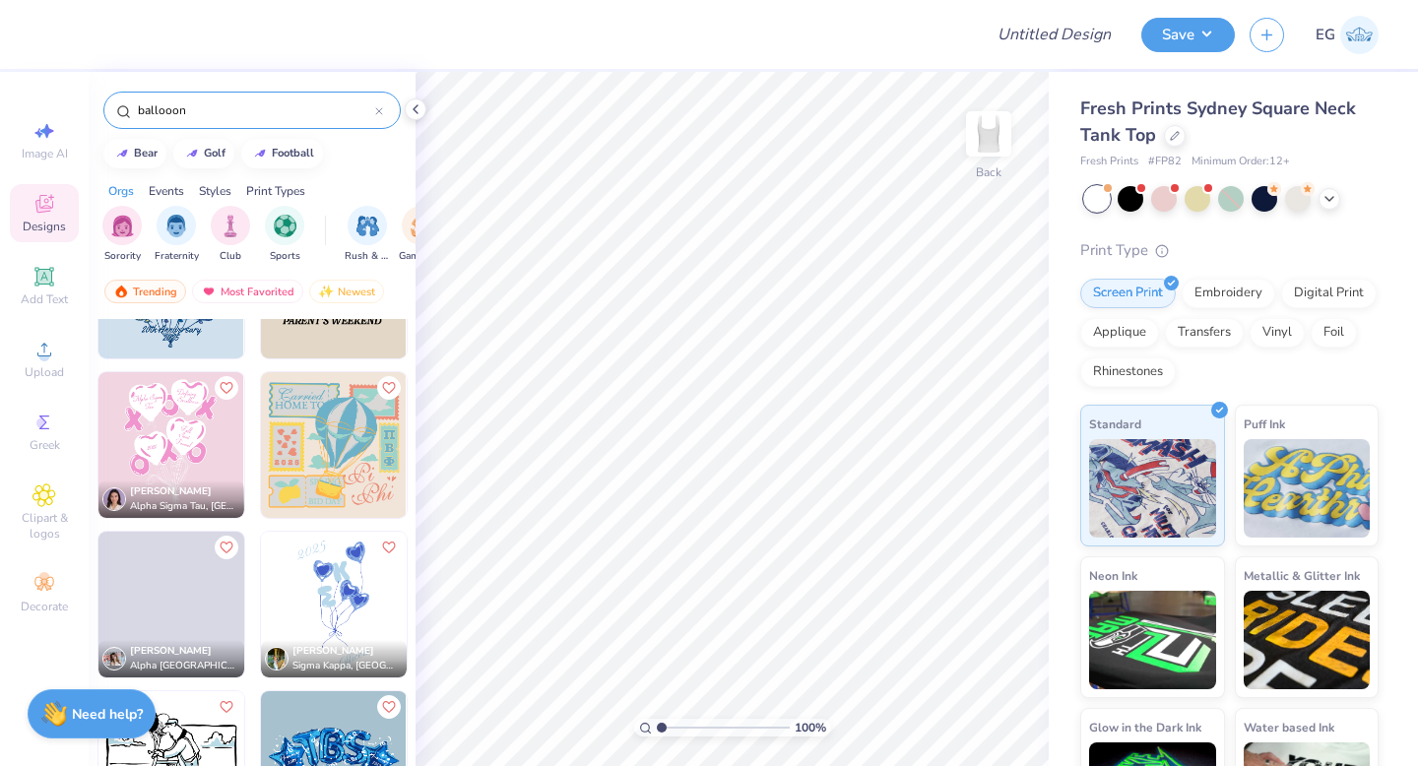
type input "ballooon"
click at [342, 598] on img at bounding box center [334, 605] width 146 height 146
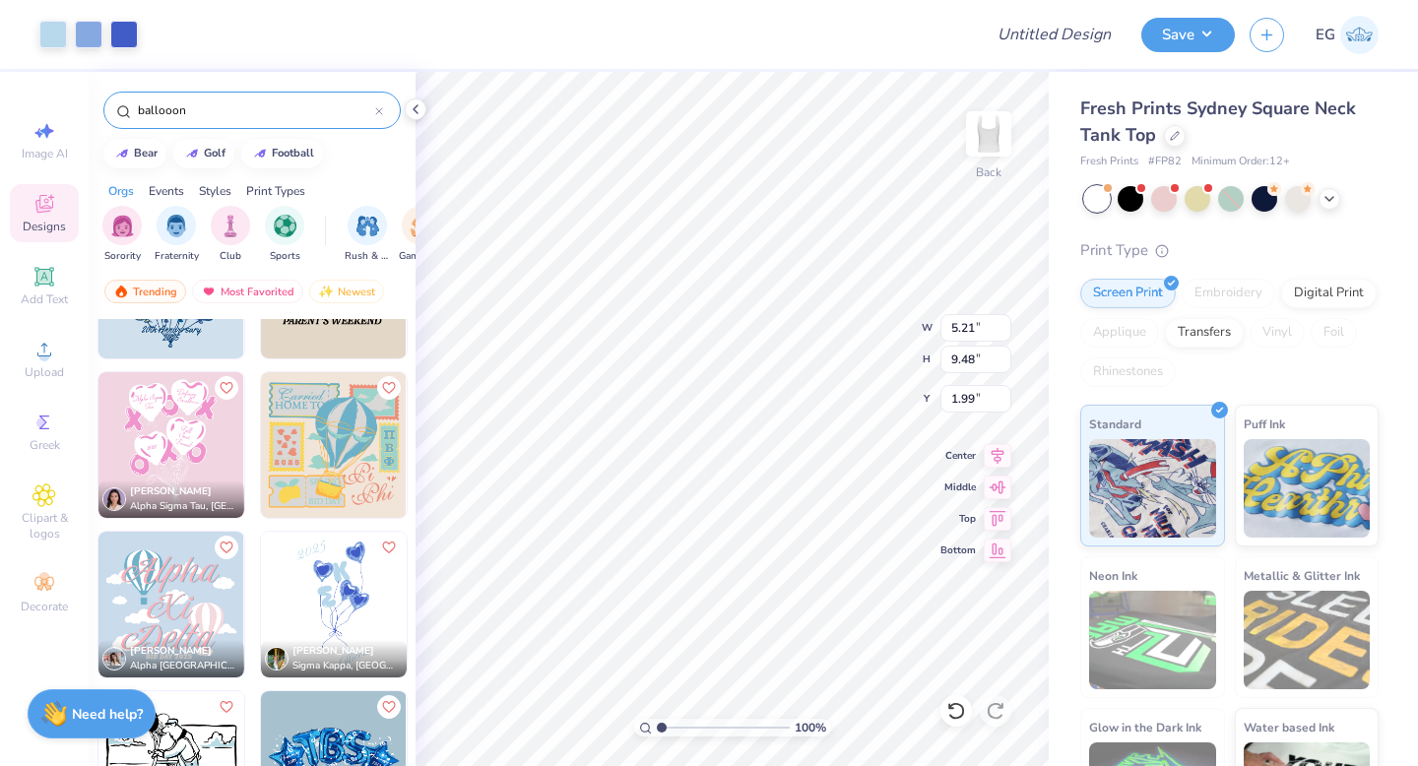
type input "1.99"
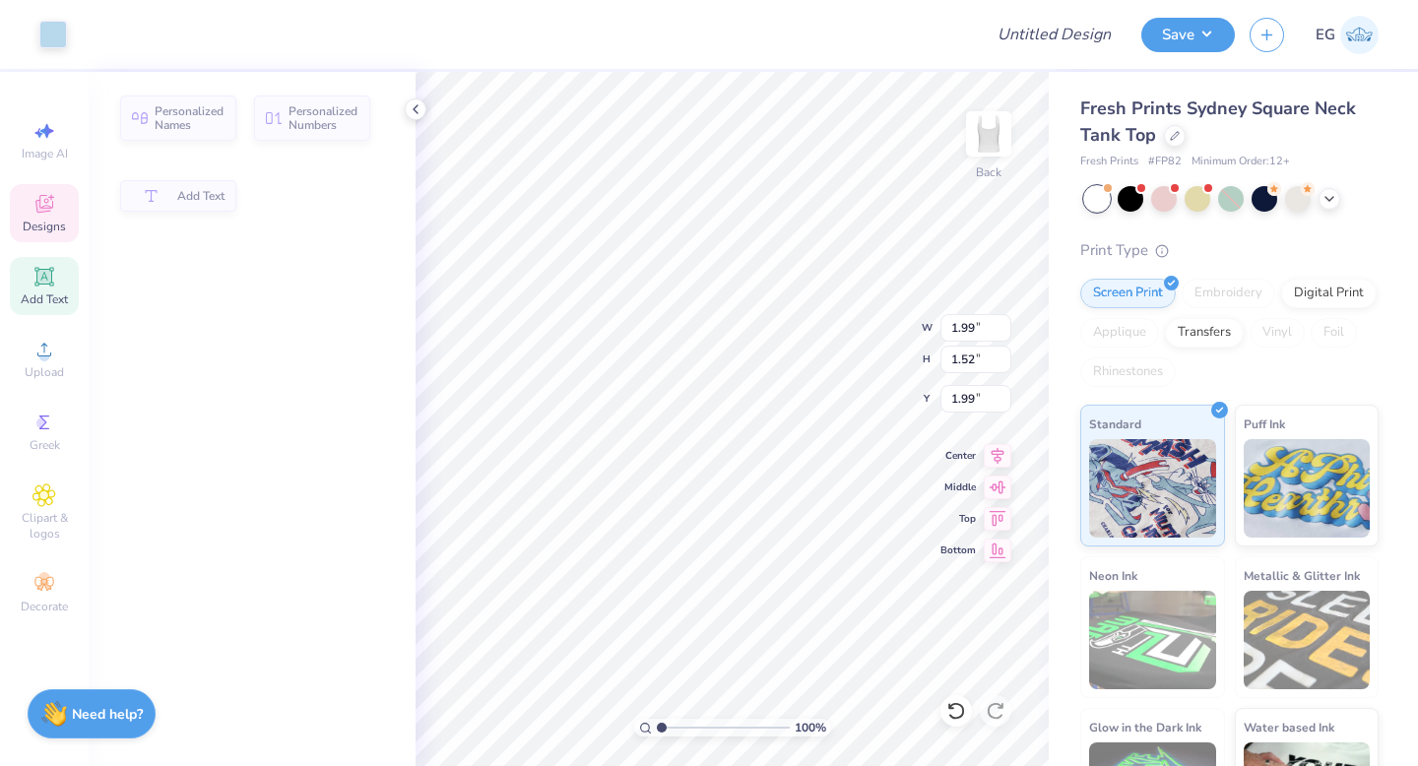
type input "1.99"
type input "1.52"
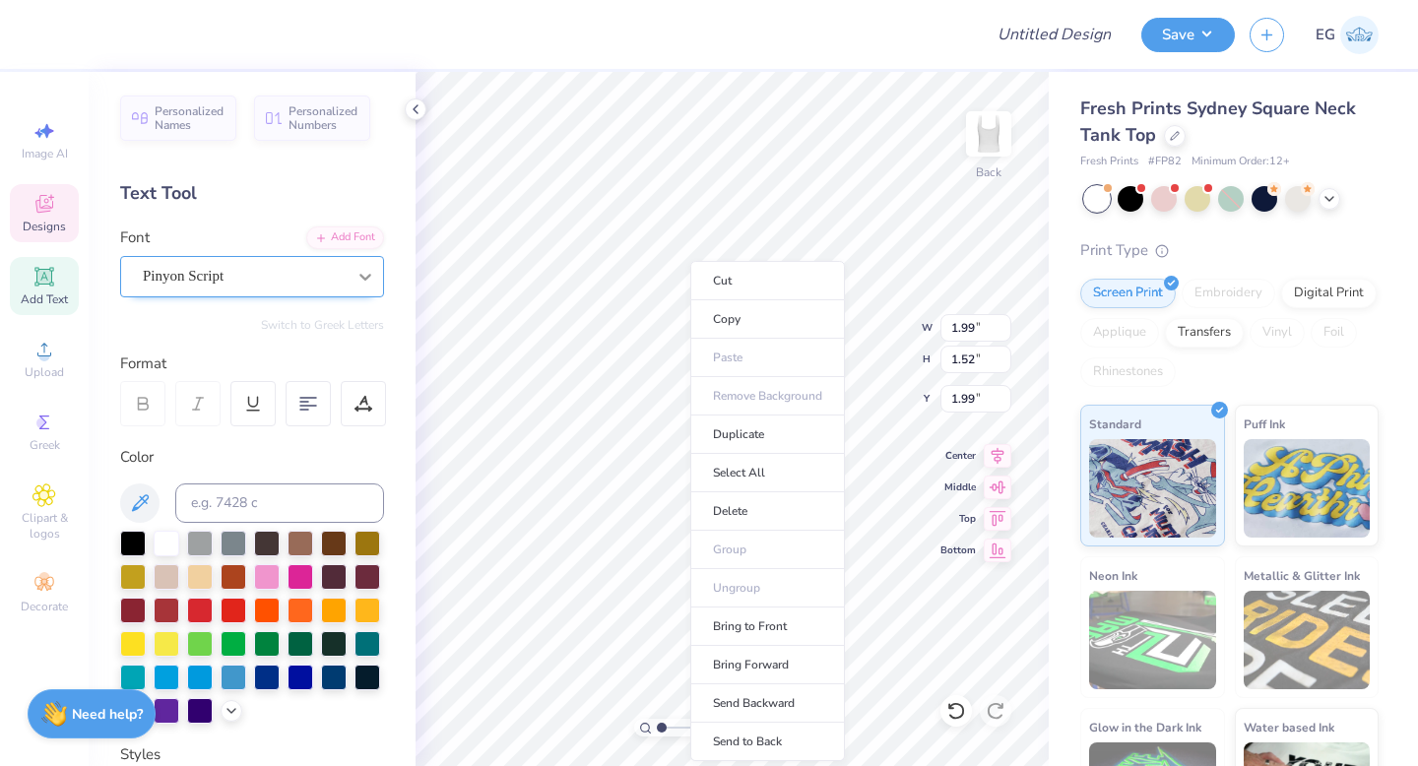
click at [363, 277] on icon at bounding box center [365, 277] width 12 height 7
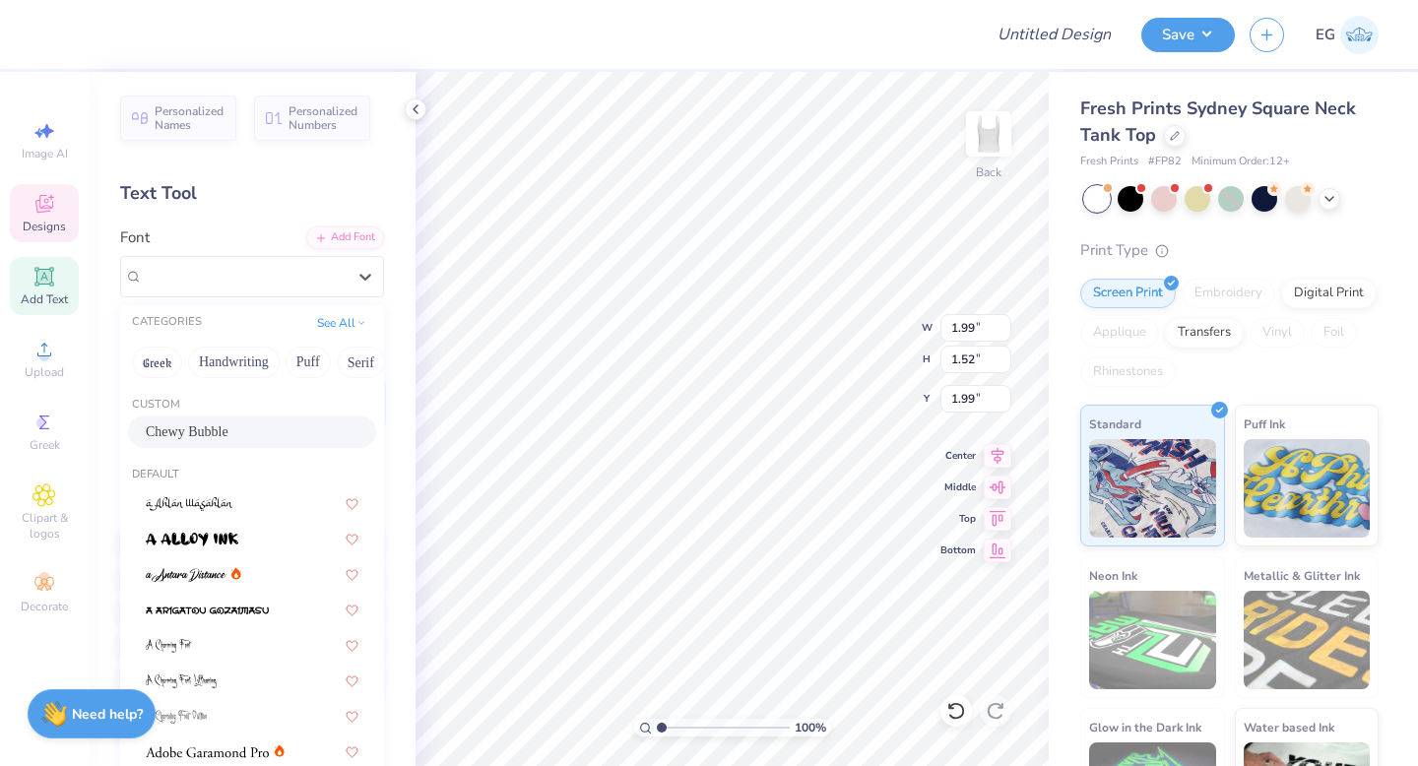
click at [209, 432] on span "Chewy Bubble" at bounding box center [187, 431] width 83 height 21
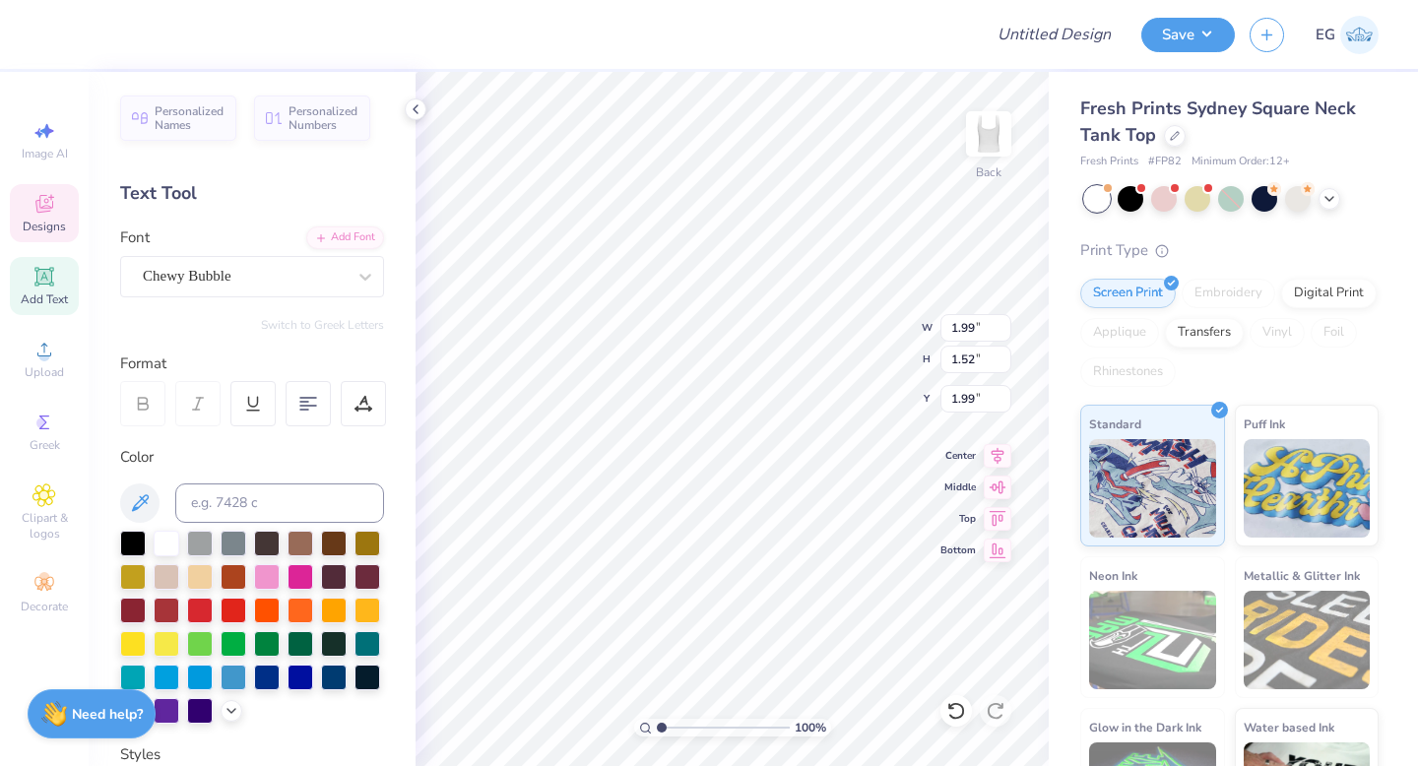
type input "2.21"
type input "1.32"
type input "2.15"
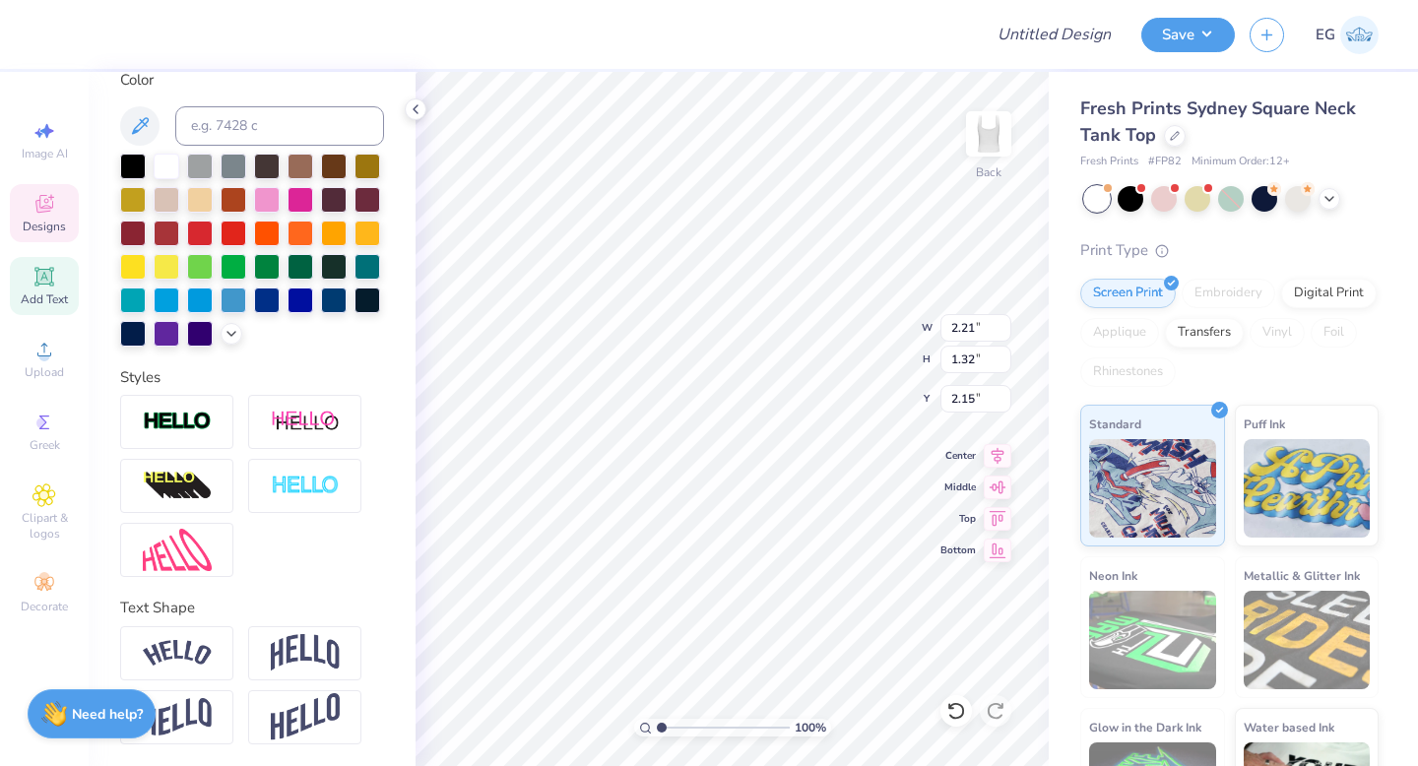
scroll to position [378, 0]
type input "2.20"
type input "1.52"
type input "9.96"
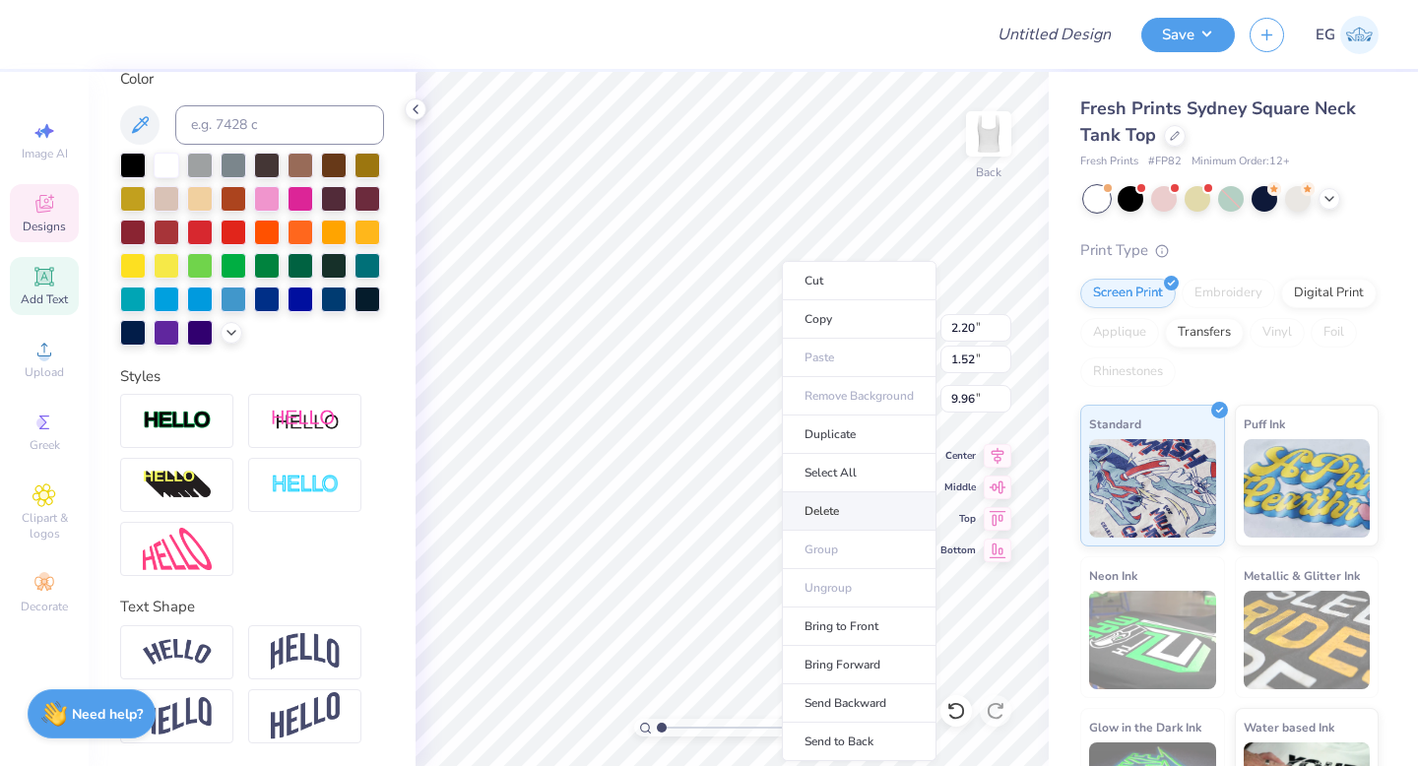
click at [820, 510] on li "Delete" at bounding box center [859, 511] width 155 height 38
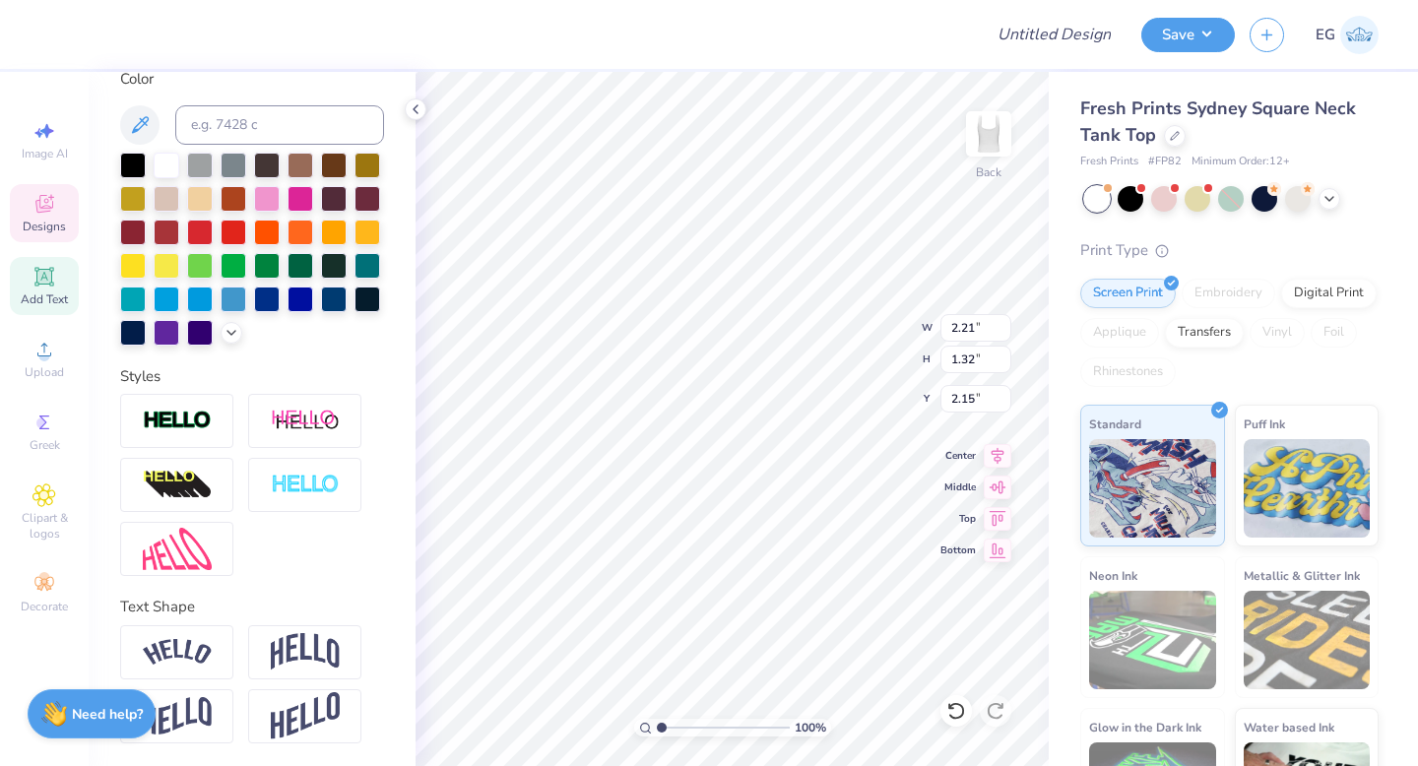
type input "1.67"
type input "1.00"
type input "2.48"
type input "1.33"
type input "1.57"
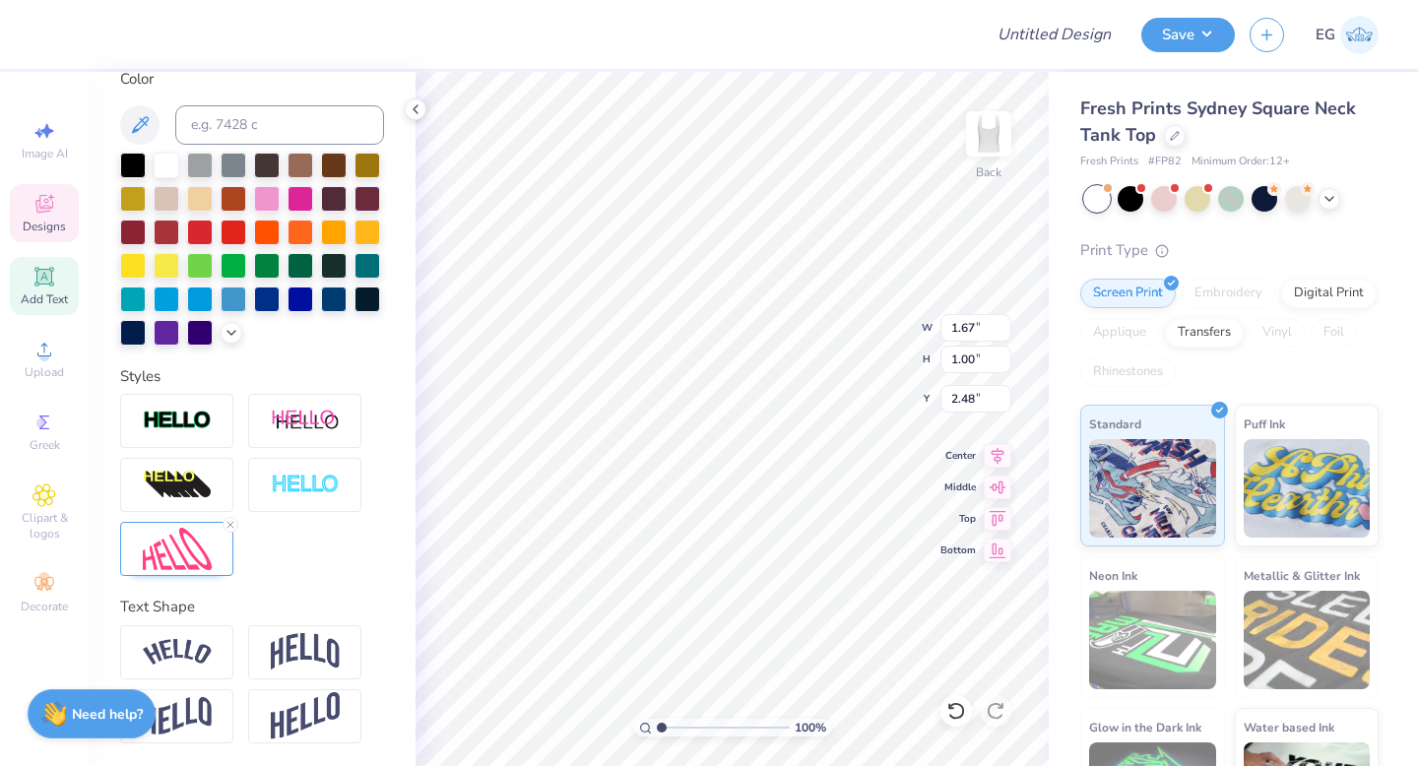
type input "5.36"
type input "1.26"
type input "1.55"
type input "3.57"
type input "1.33"
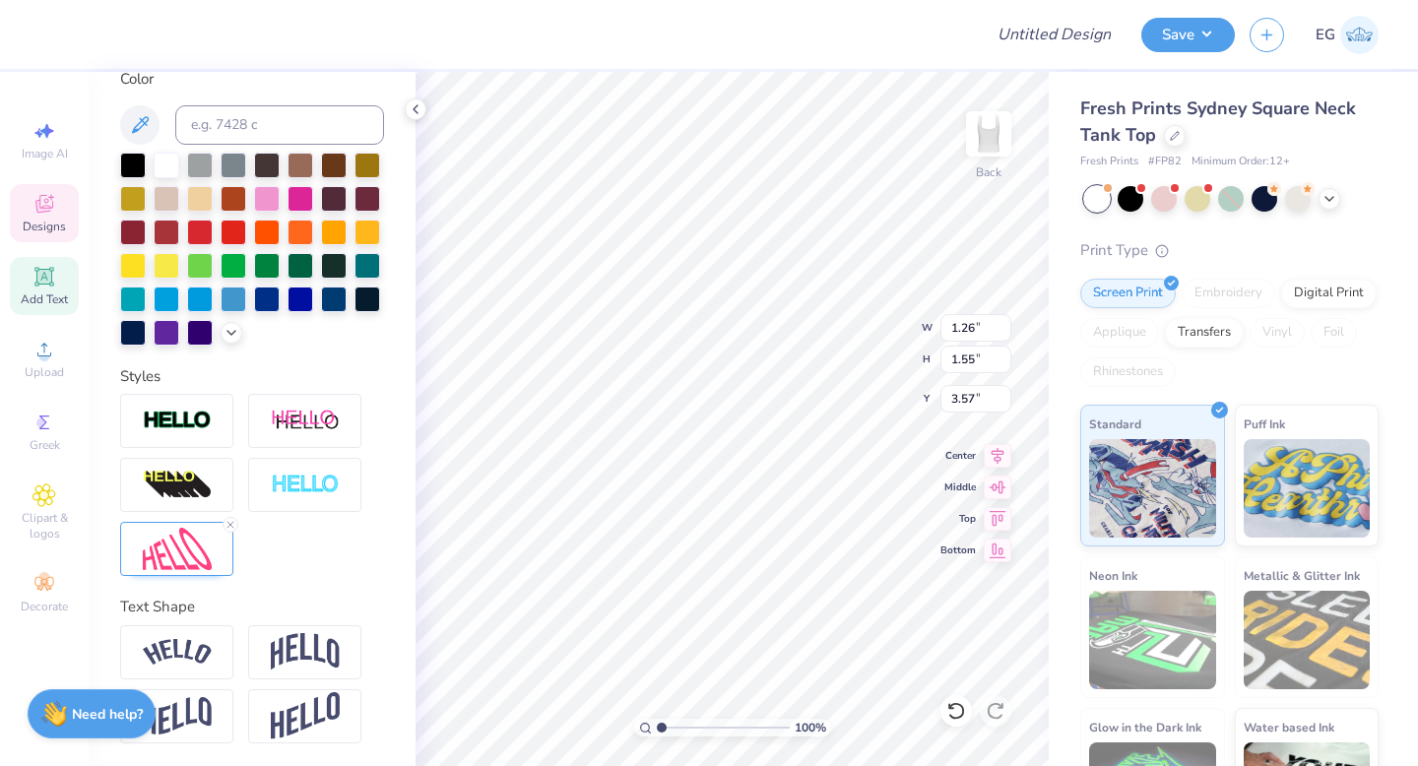
type input "1.57"
type input "5.36"
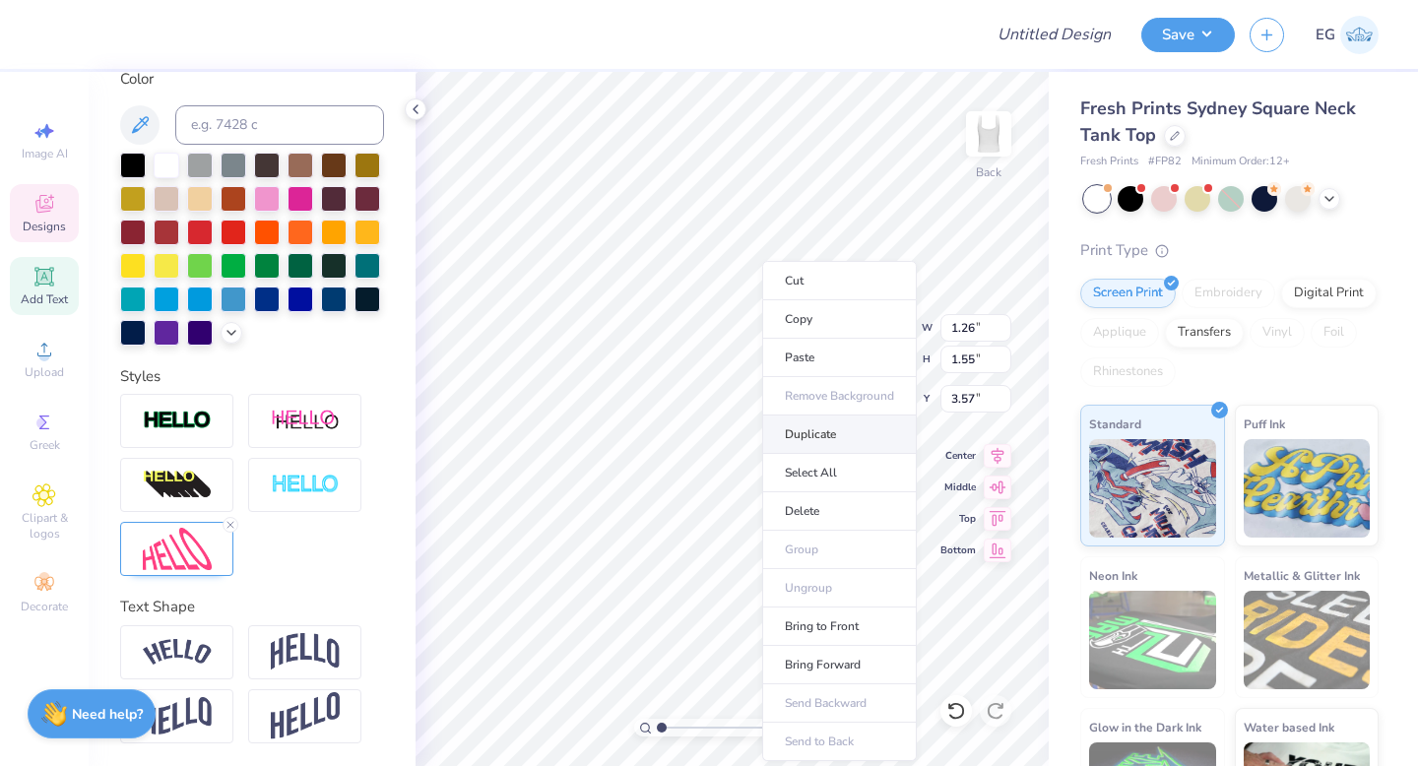
click at [806, 436] on li "Duplicate" at bounding box center [839, 435] width 155 height 38
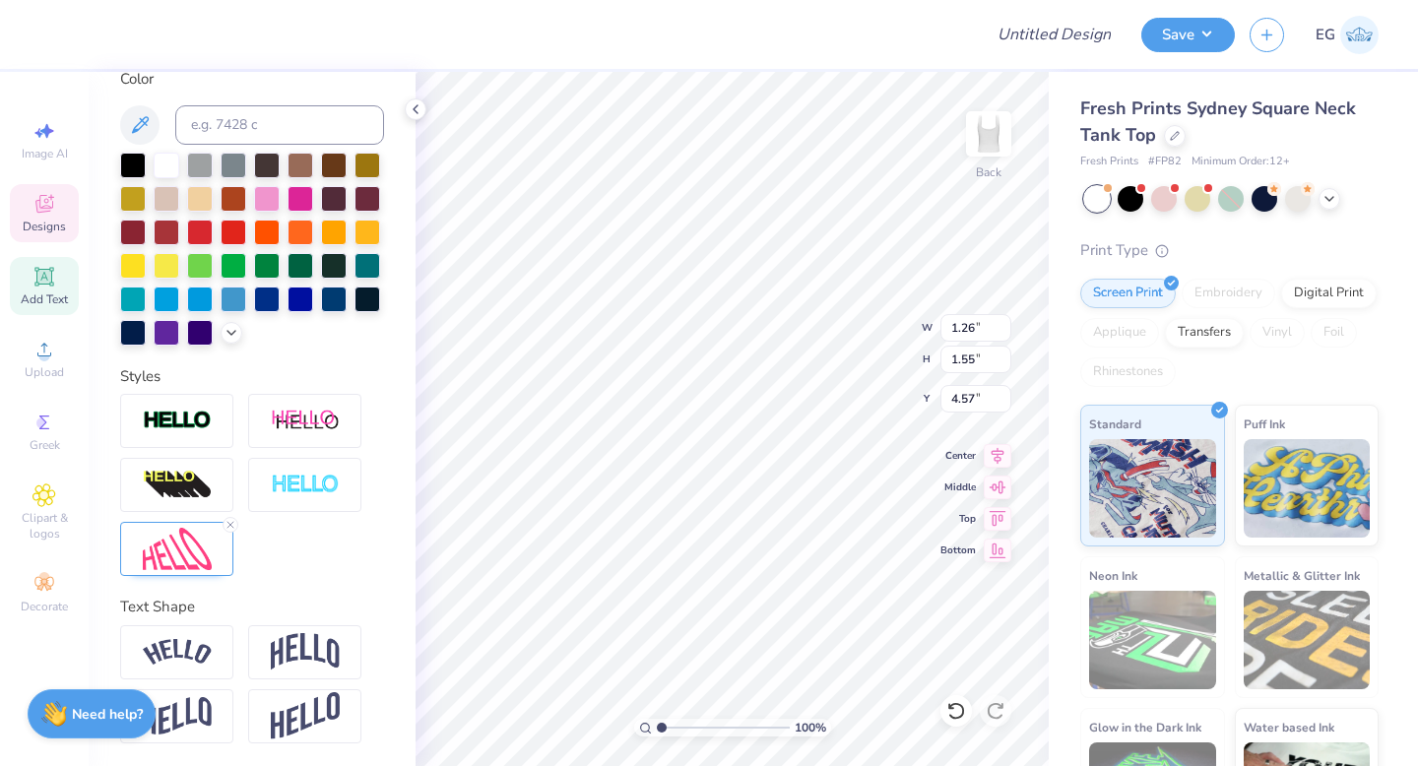
type input "4.57"
drag, startPoint x: 664, startPoint y: 726, endPoint x: 726, endPoint y: 728, distance: 62.1
type input "5.89"
click at [726, 728] on input "range" at bounding box center [723, 728] width 133 height 18
type input "5.42"
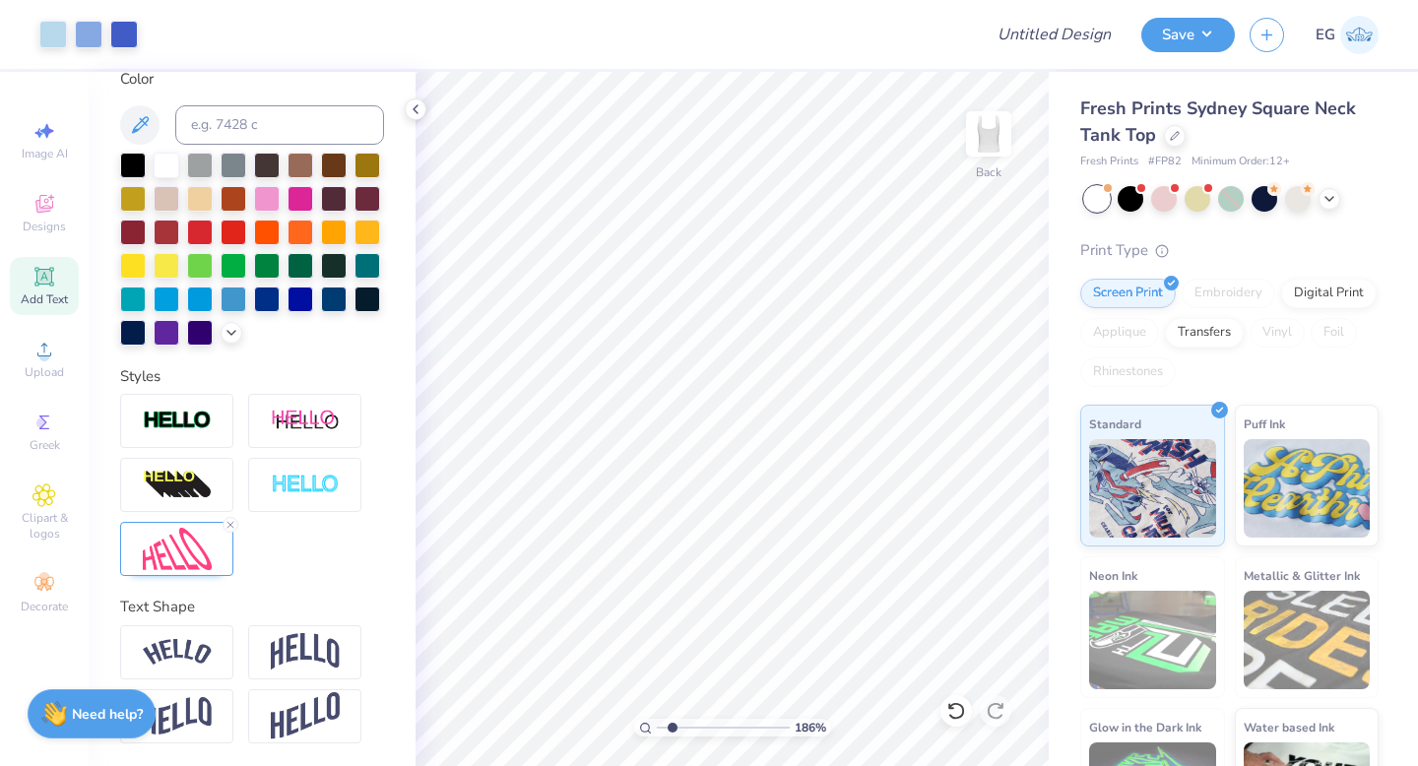
drag, startPoint x: 729, startPoint y: 726, endPoint x: 672, endPoint y: 730, distance: 57.3
type input "1.86"
click at [672, 730] on input "range" at bounding box center [723, 728] width 133 height 18
type input "3.52"
type input "1.23"
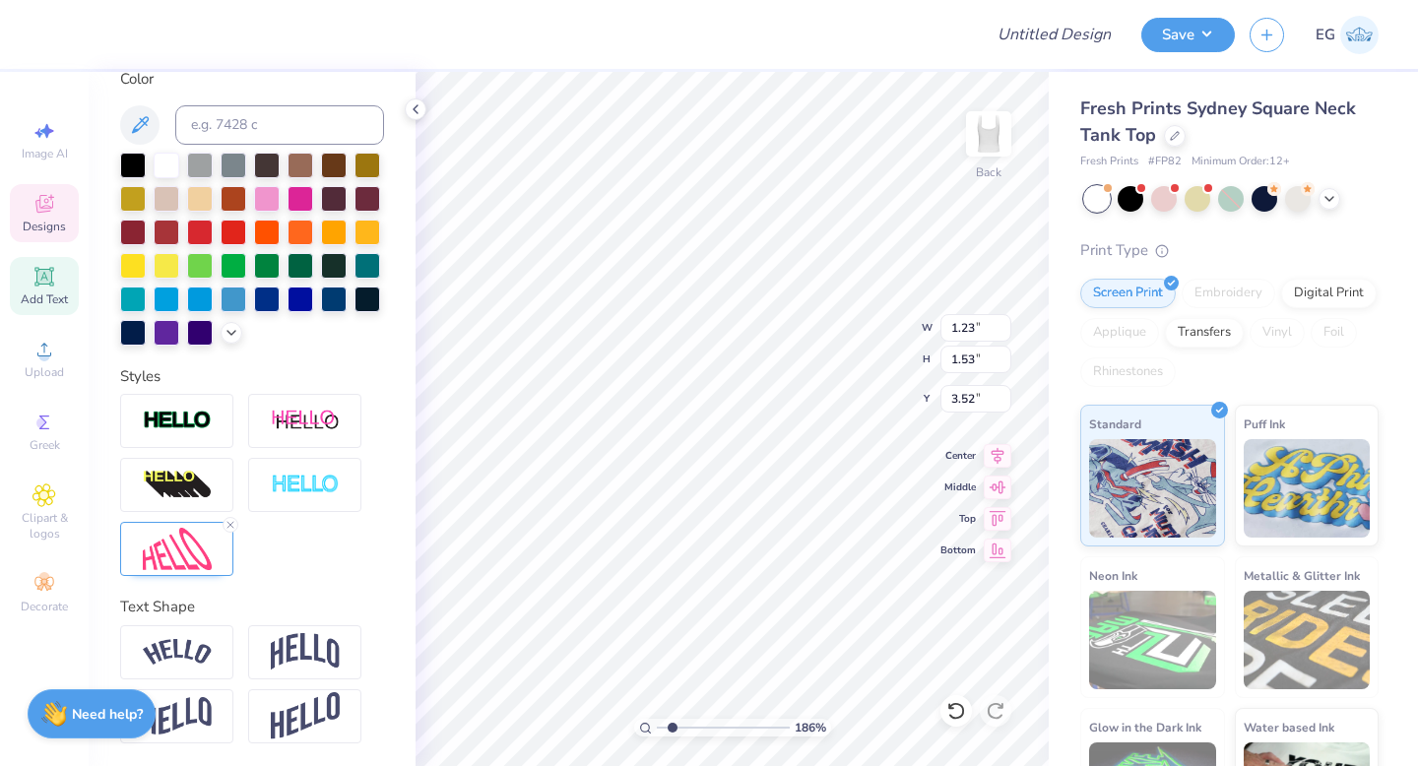
type input "1.53"
type input "3.53"
click at [958, 710] on icon at bounding box center [956, 711] width 20 height 20
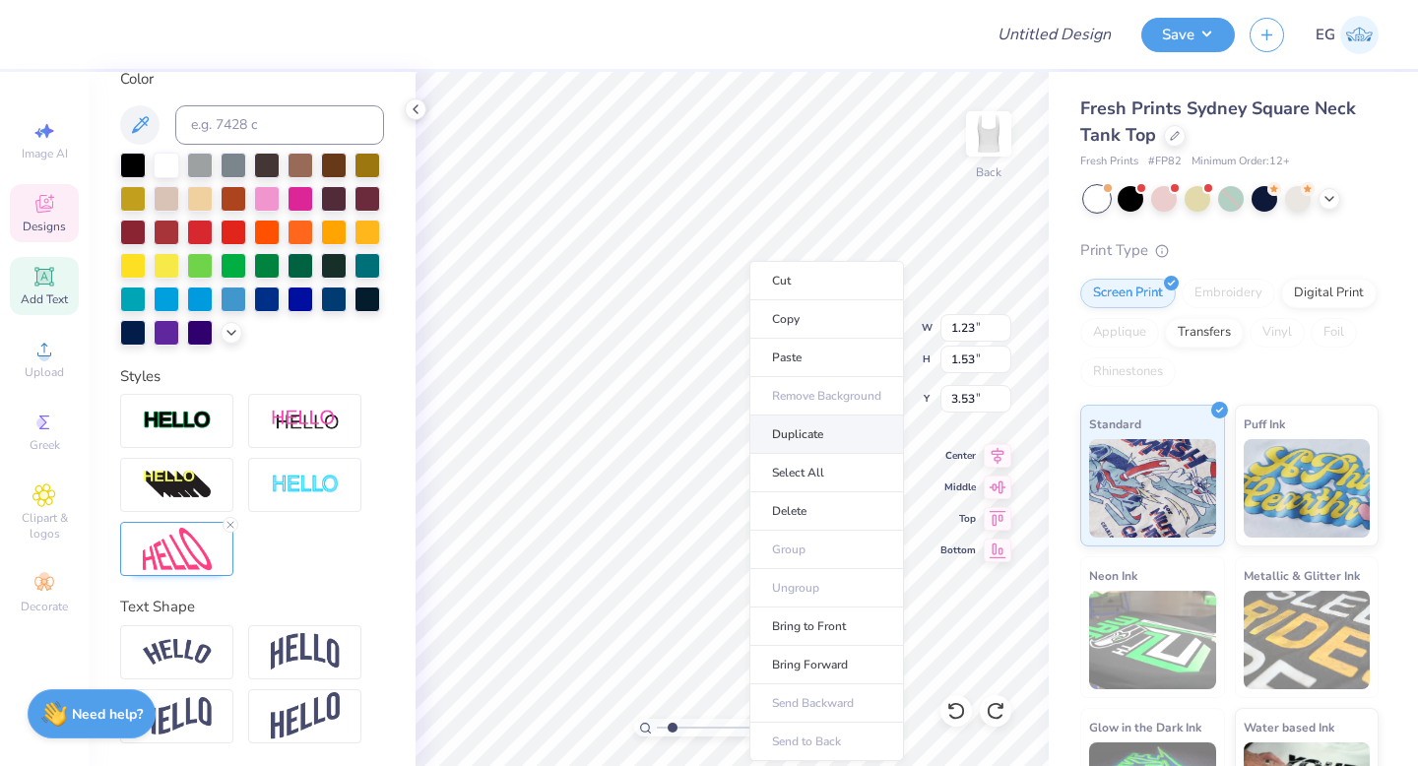
click at [798, 439] on li "Duplicate" at bounding box center [826, 435] width 155 height 38
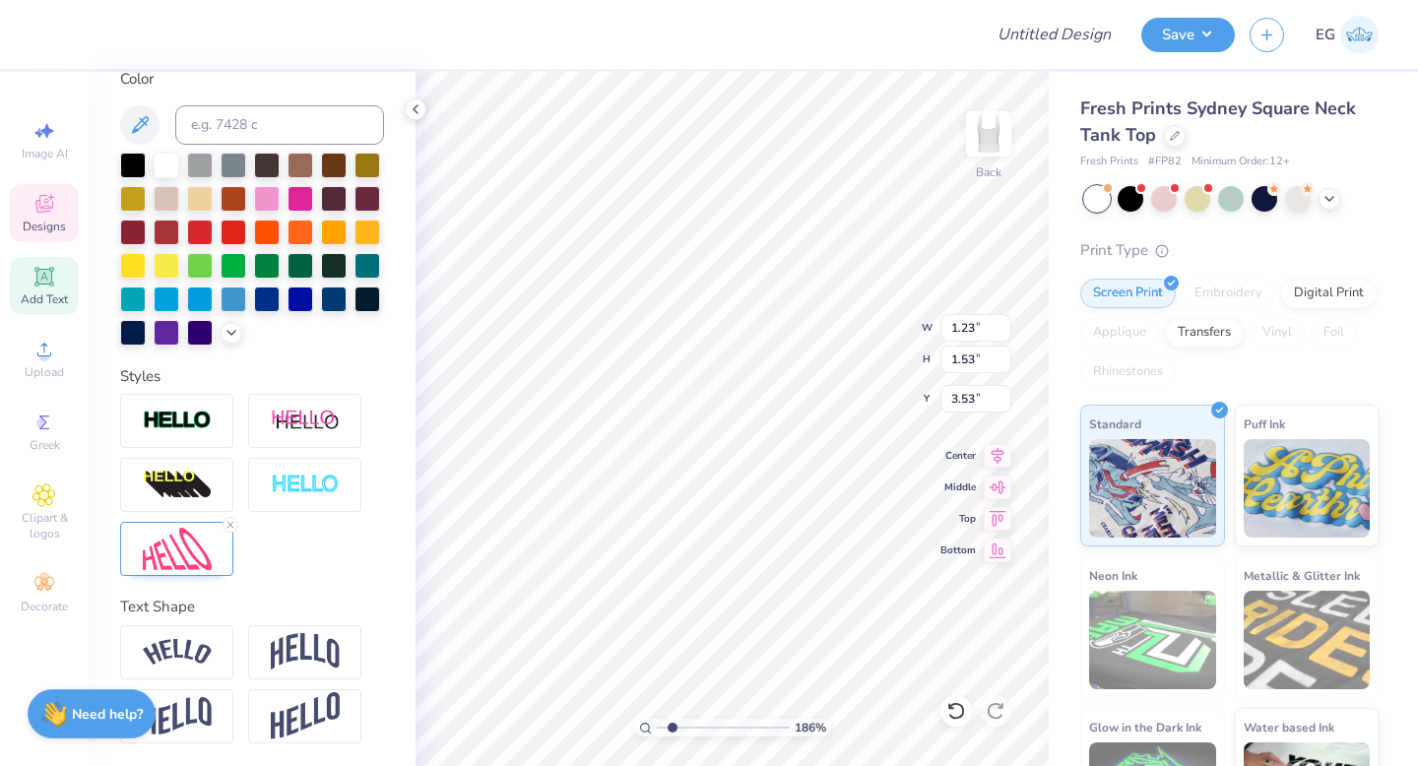
type input "4.53"
type input "1.26"
type input "1.52"
type input "5.76"
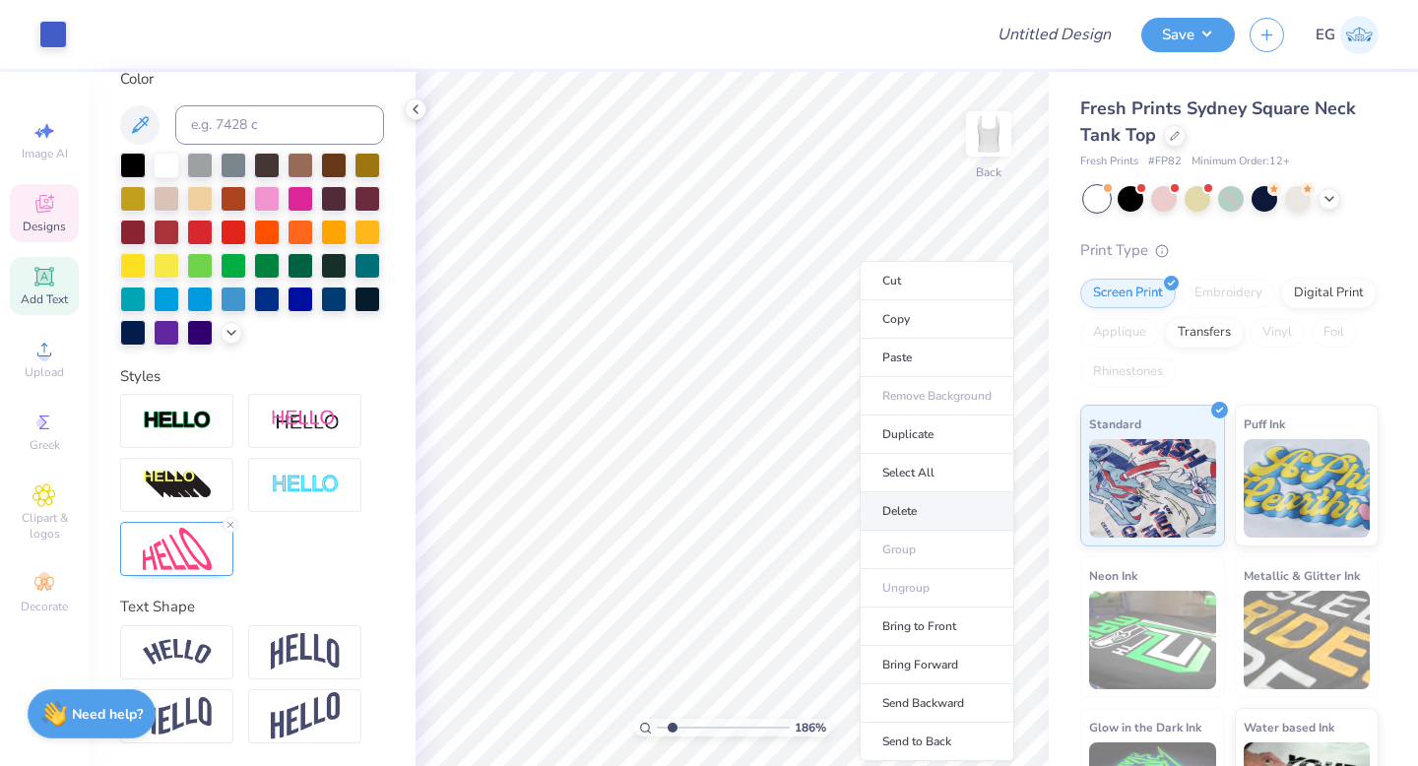
click at [907, 501] on li "Delete" at bounding box center [937, 511] width 155 height 38
click at [886, 513] on li "Delete" at bounding box center [929, 511] width 155 height 38
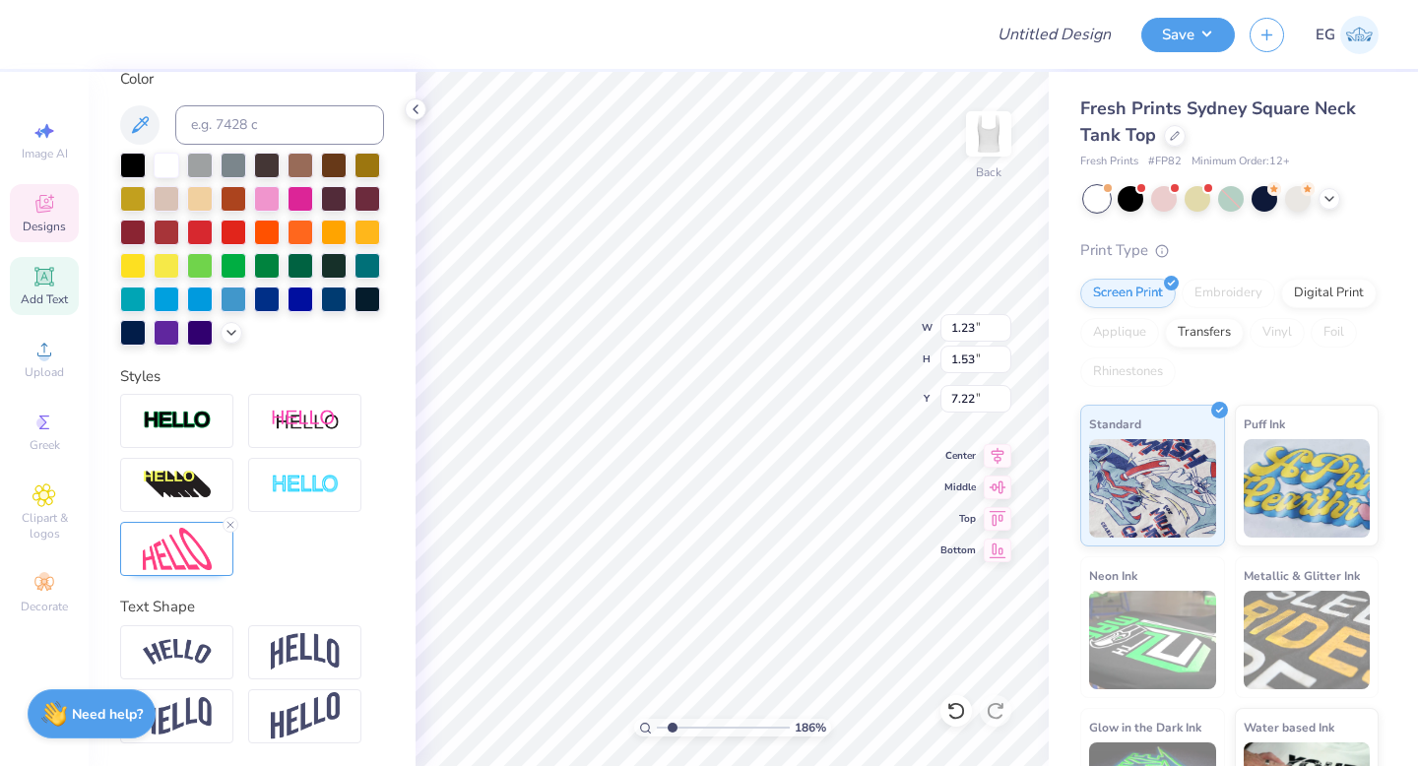
type input "7.22"
type textarea "G"
type input "6.19"
type input "1.22"
type input "1.30"
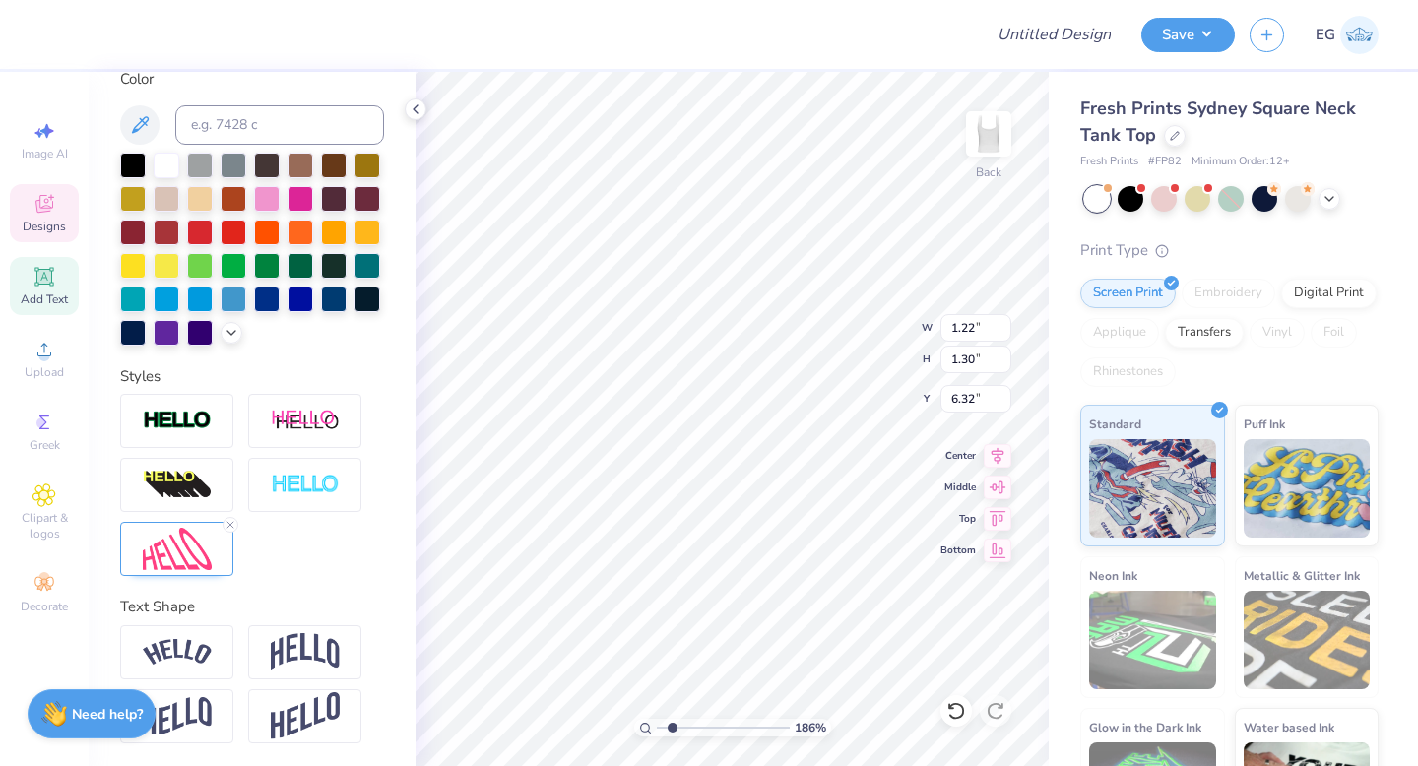
type input "5.99"
type input "6.32"
type input "6.19"
type input "1.26"
type input "1.27"
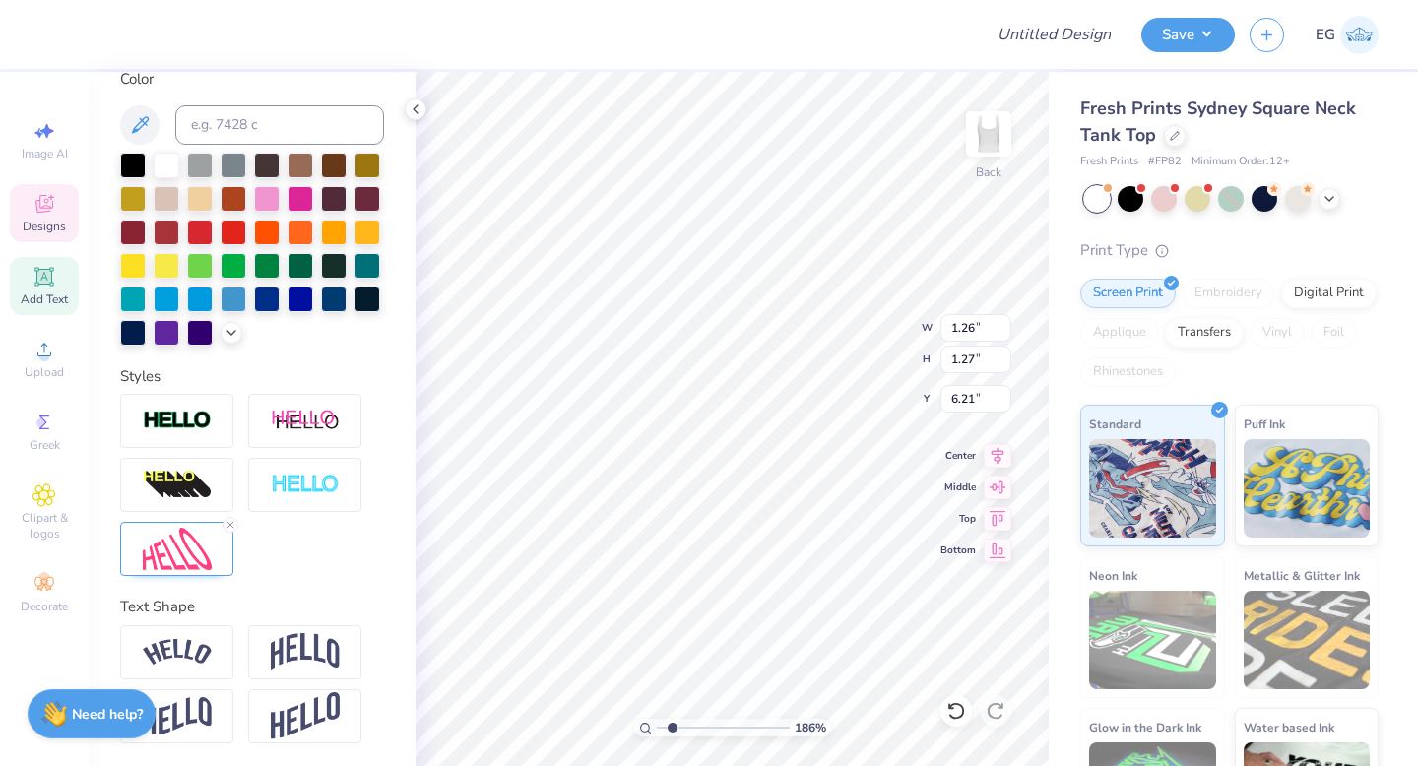
type input "6.21"
type input "1.28"
type input "1.29"
type input "6.19"
type input "6.32"
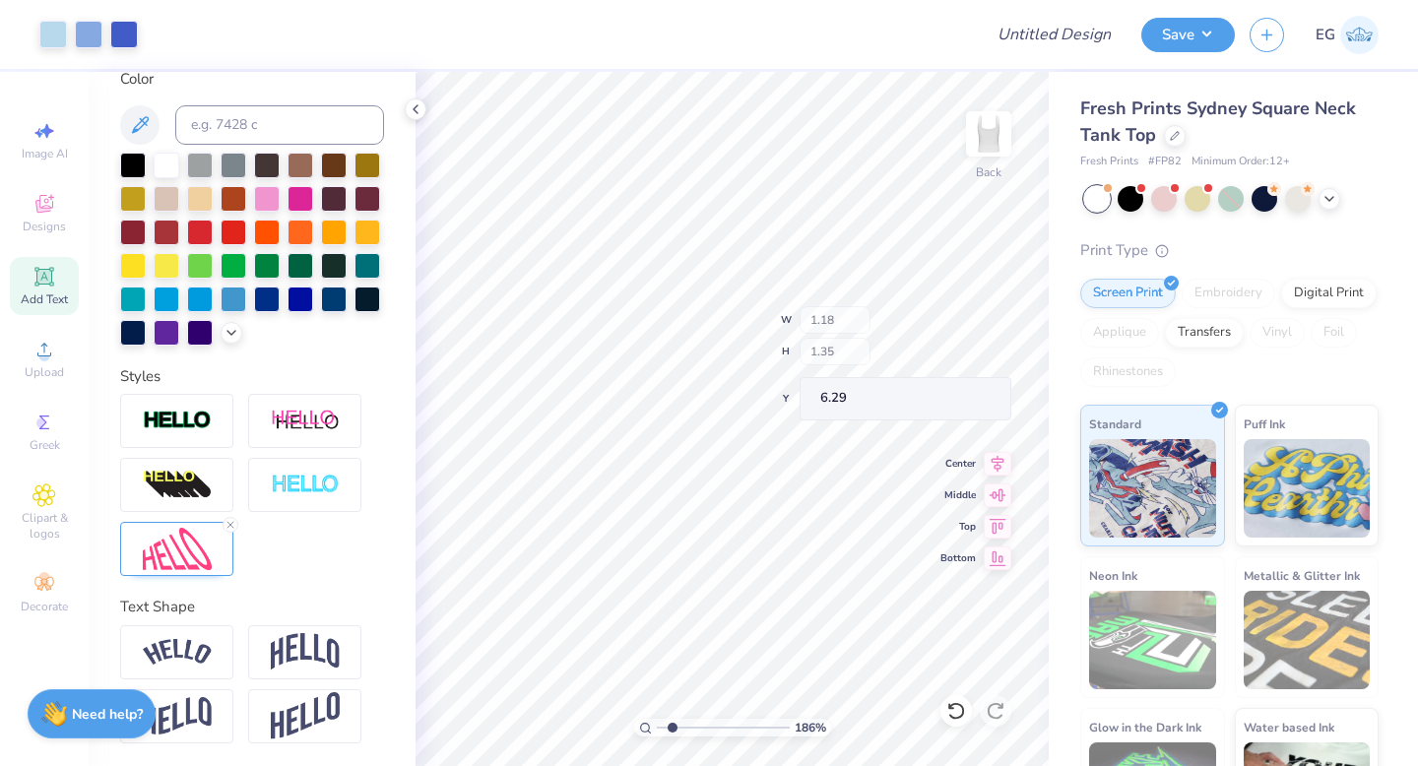
type input "1.18"
type input "1.35"
type input "6.29"
type input "6.19"
click at [958, 713] on icon at bounding box center [956, 711] width 20 height 20
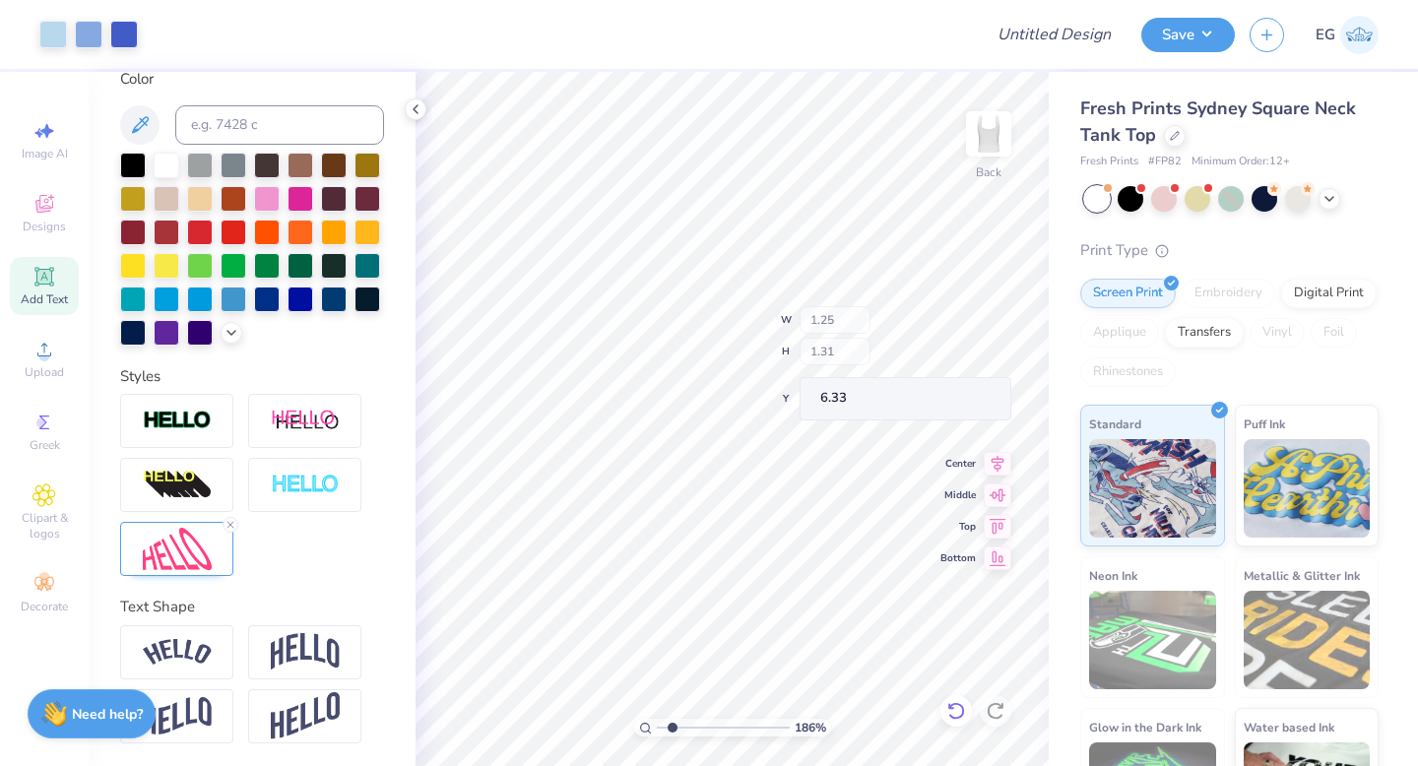
type input "1.25"
type input "1.31"
type input "6.33"
click at [61, 31] on div at bounding box center [53, 33] width 28 height 28
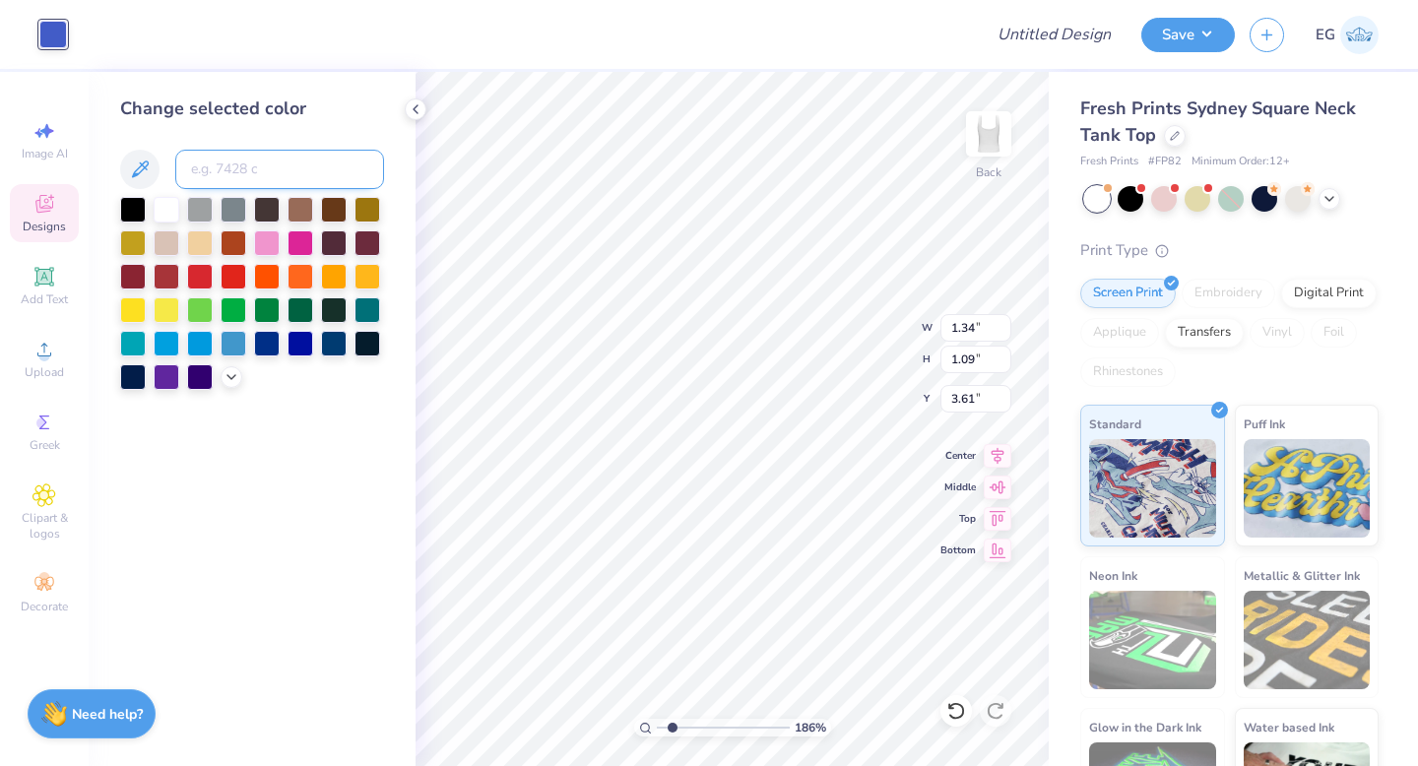
click at [215, 170] on input at bounding box center [279, 169] width 209 height 39
type input "542"
click at [234, 176] on input at bounding box center [279, 169] width 209 height 39
click at [416, 110] on icon at bounding box center [416, 109] width 16 height 16
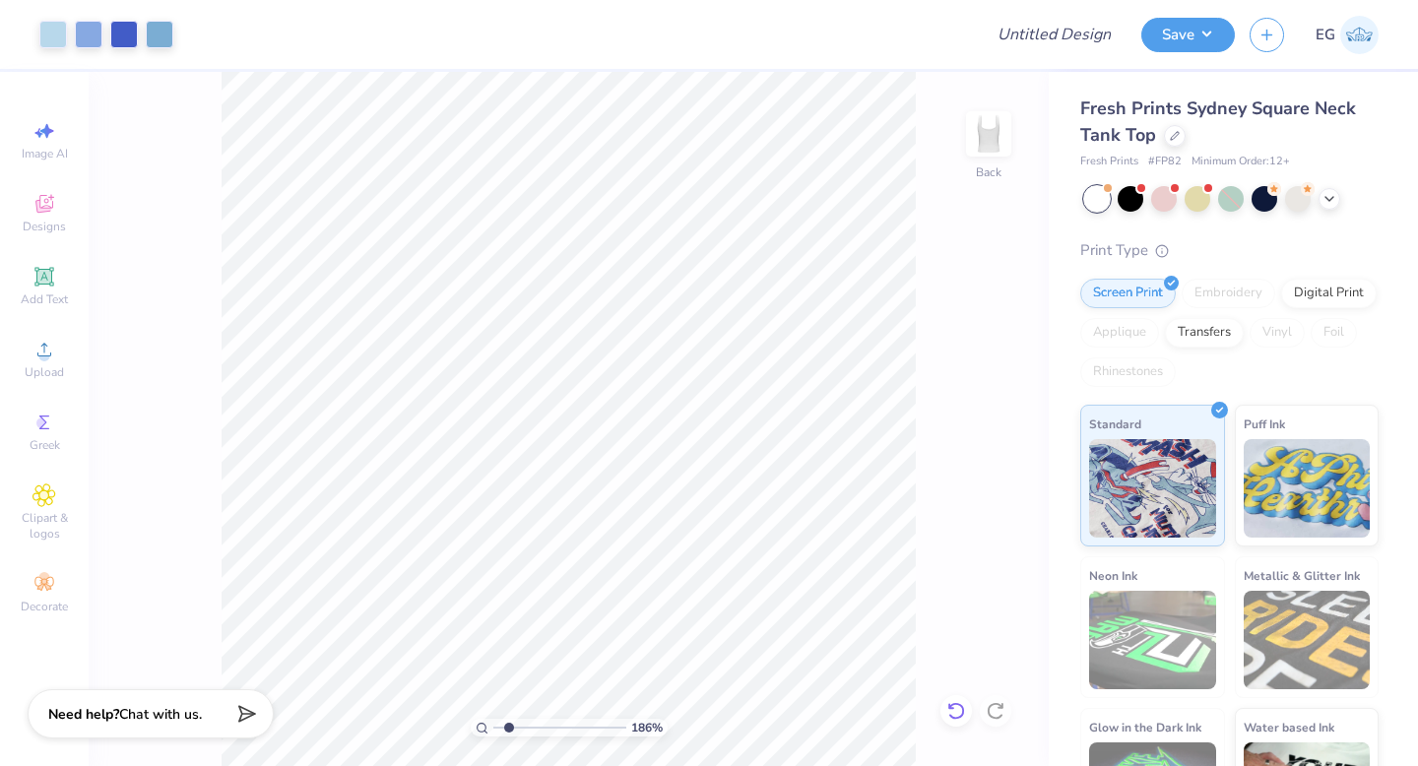
click at [955, 707] on icon at bounding box center [956, 711] width 20 height 20
click at [91, 31] on div at bounding box center [89, 33] width 28 height 28
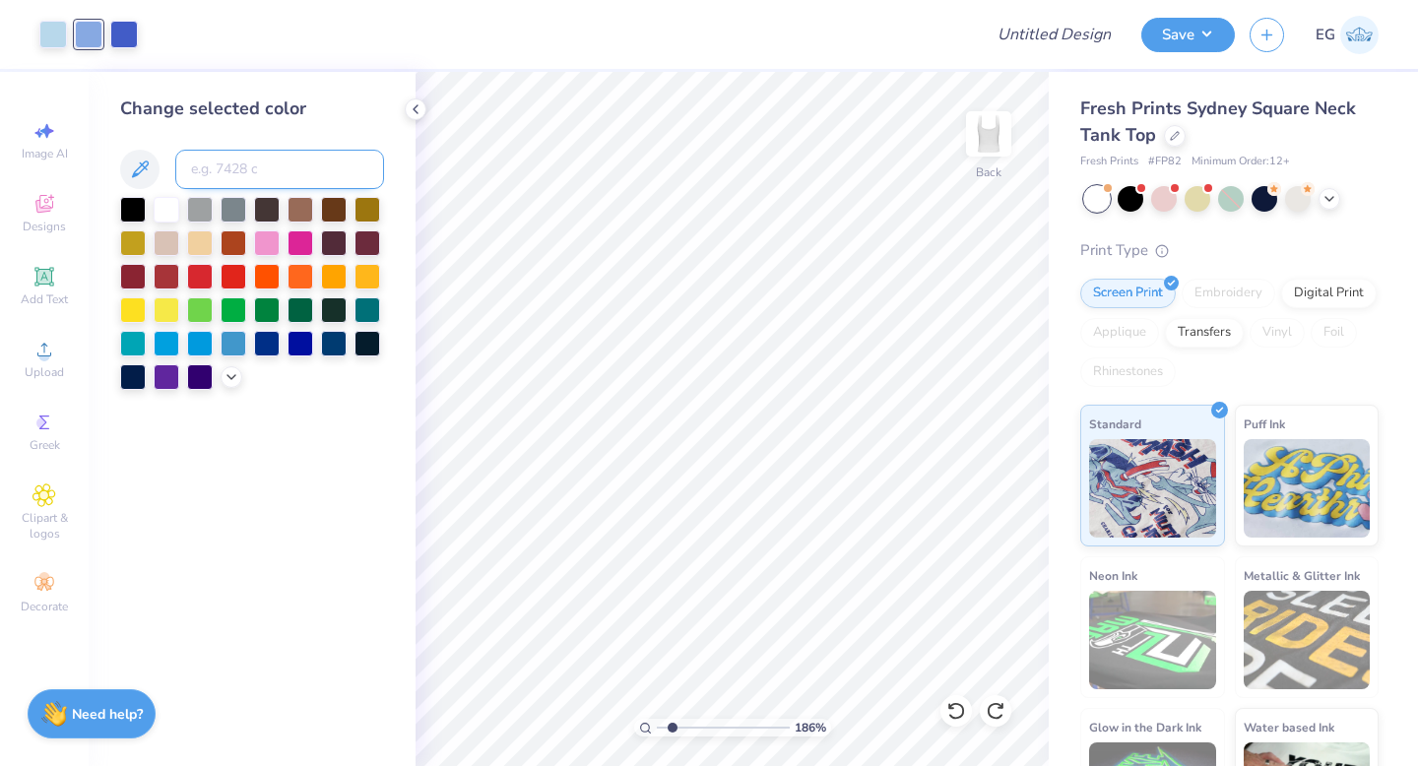
click at [267, 171] on input at bounding box center [279, 169] width 209 height 39
type input "542"
type input "4028c"
click at [963, 715] on icon at bounding box center [956, 711] width 20 height 20
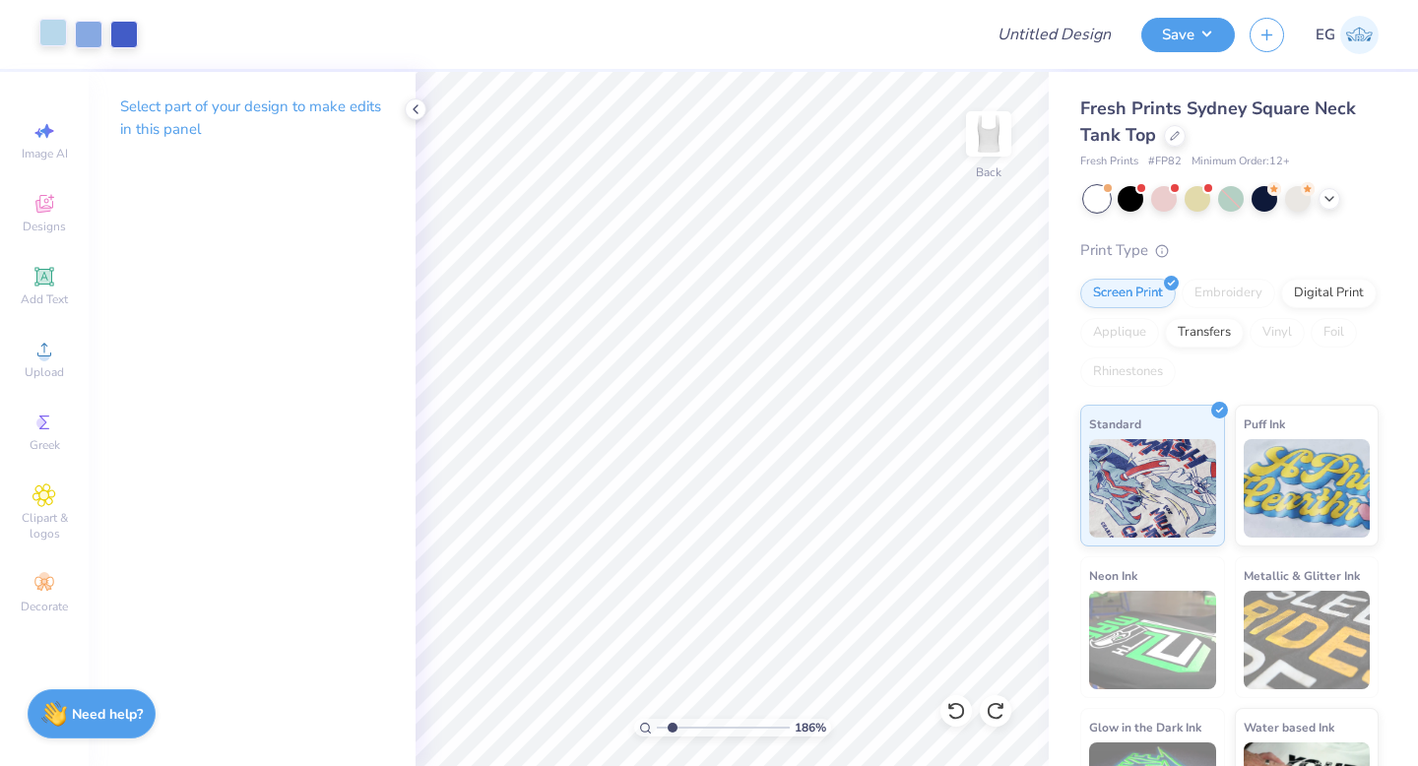
click at [47, 33] on div at bounding box center [53, 33] width 28 height 28
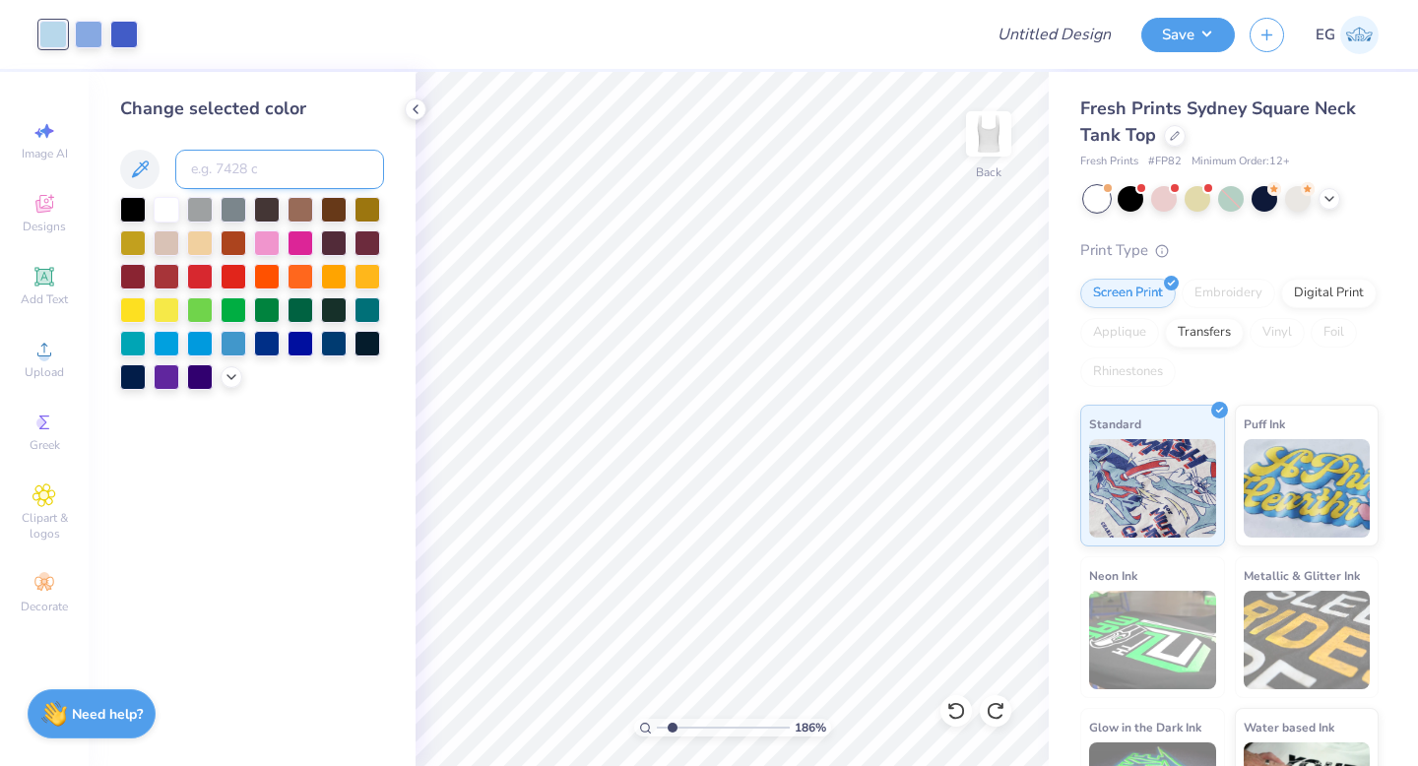
click at [275, 167] on input at bounding box center [279, 169] width 209 height 39
type input "277"
drag, startPoint x: 675, startPoint y: 730, endPoint x: 610, endPoint y: 732, distance: 65.0
type input "1"
click at [657, 732] on input "range" at bounding box center [723, 728] width 133 height 18
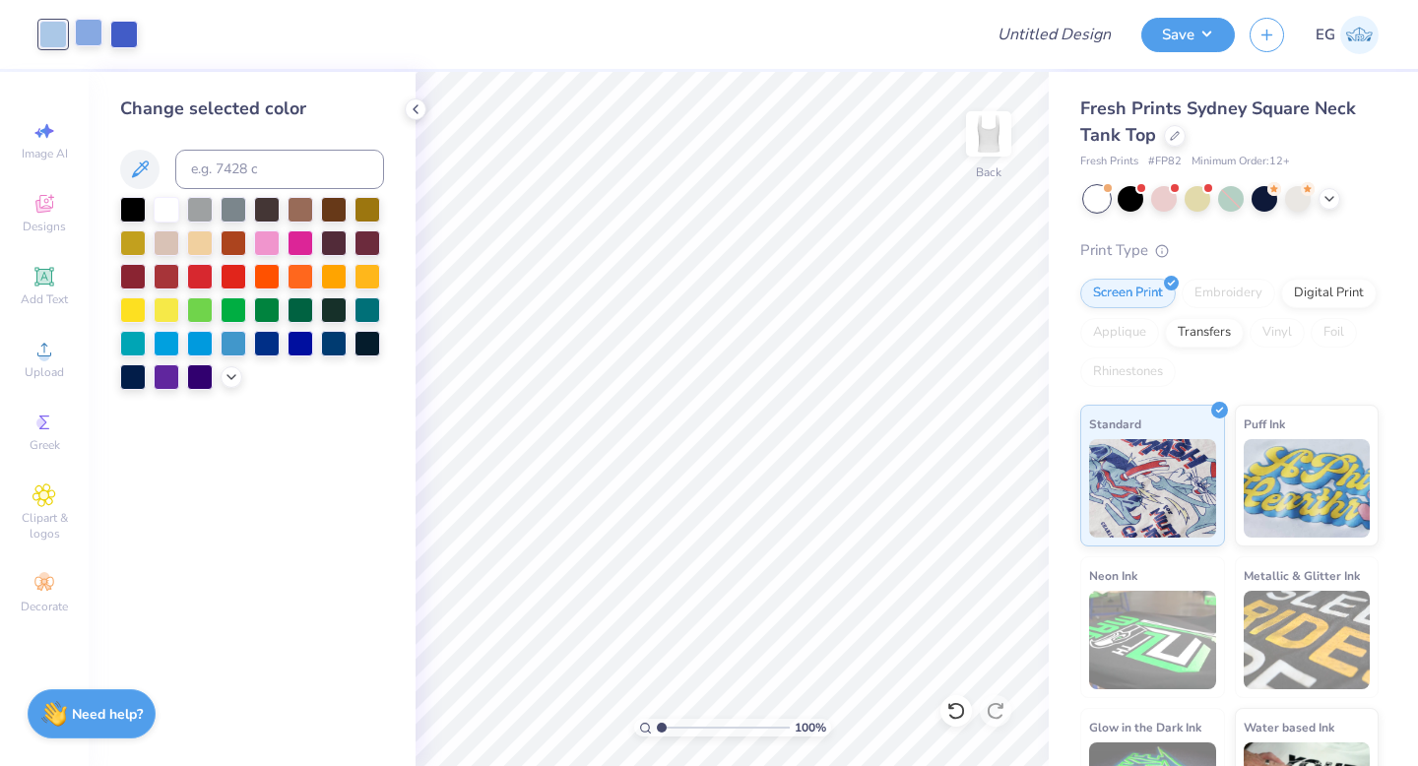
click at [86, 30] on div at bounding box center [89, 33] width 28 height 28
click at [254, 170] on input at bounding box center [279, 169] width 209 height 39
type input "292"
click at [960, 710] on icon at bounding box center [956, 711] width 20 height 20
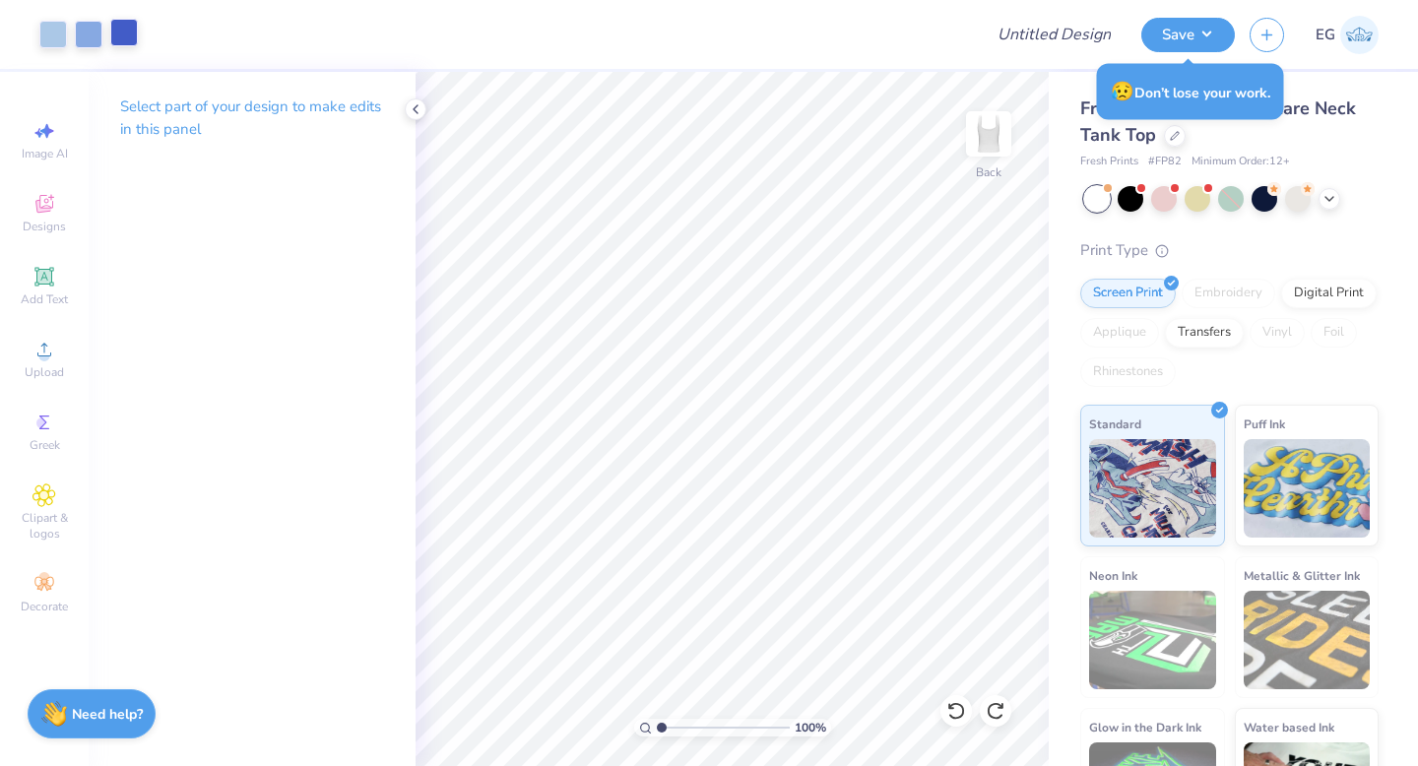
click at [122, 34] on div at bounding box center [124, 33] width 28 height 28
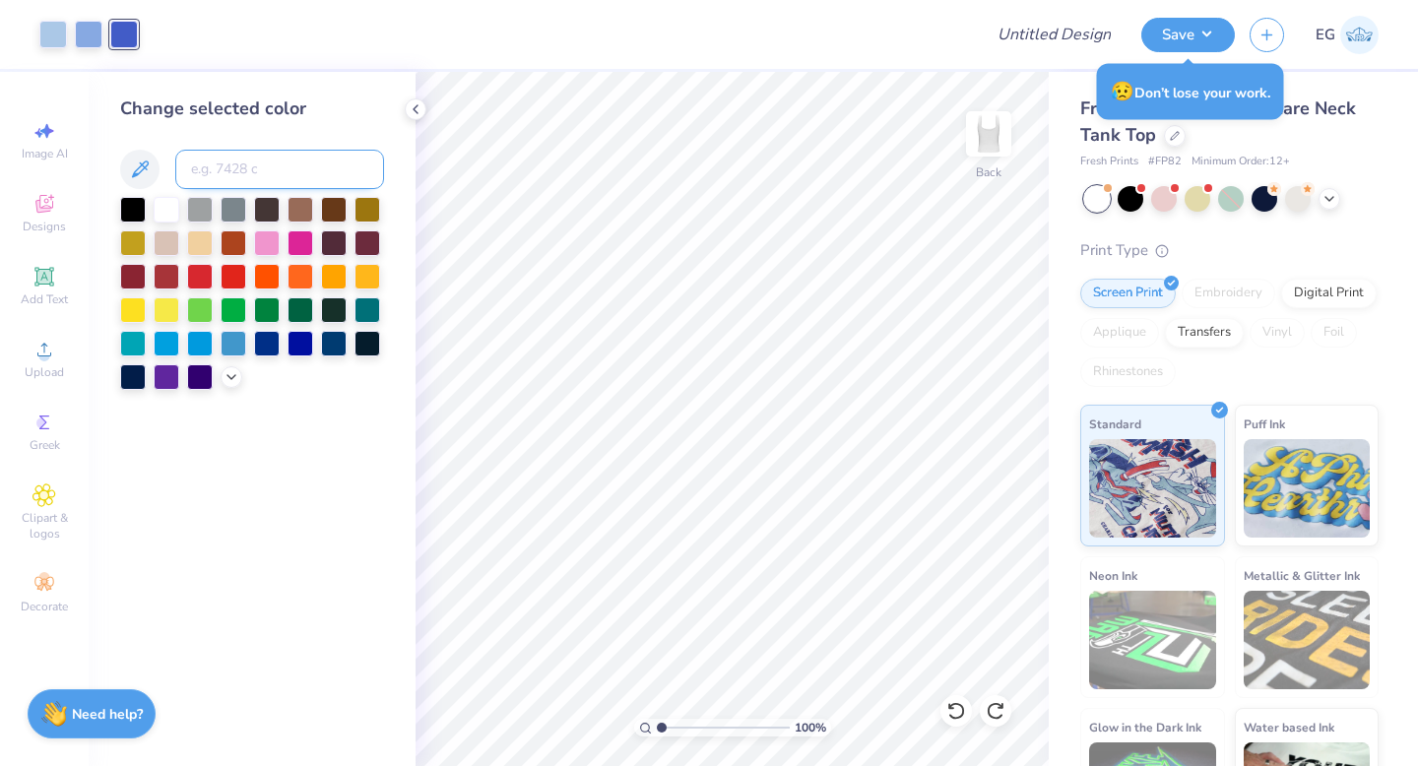
click at [233, 161] on input at bounding box center [279, 169] width 209 height 39
type input "279"
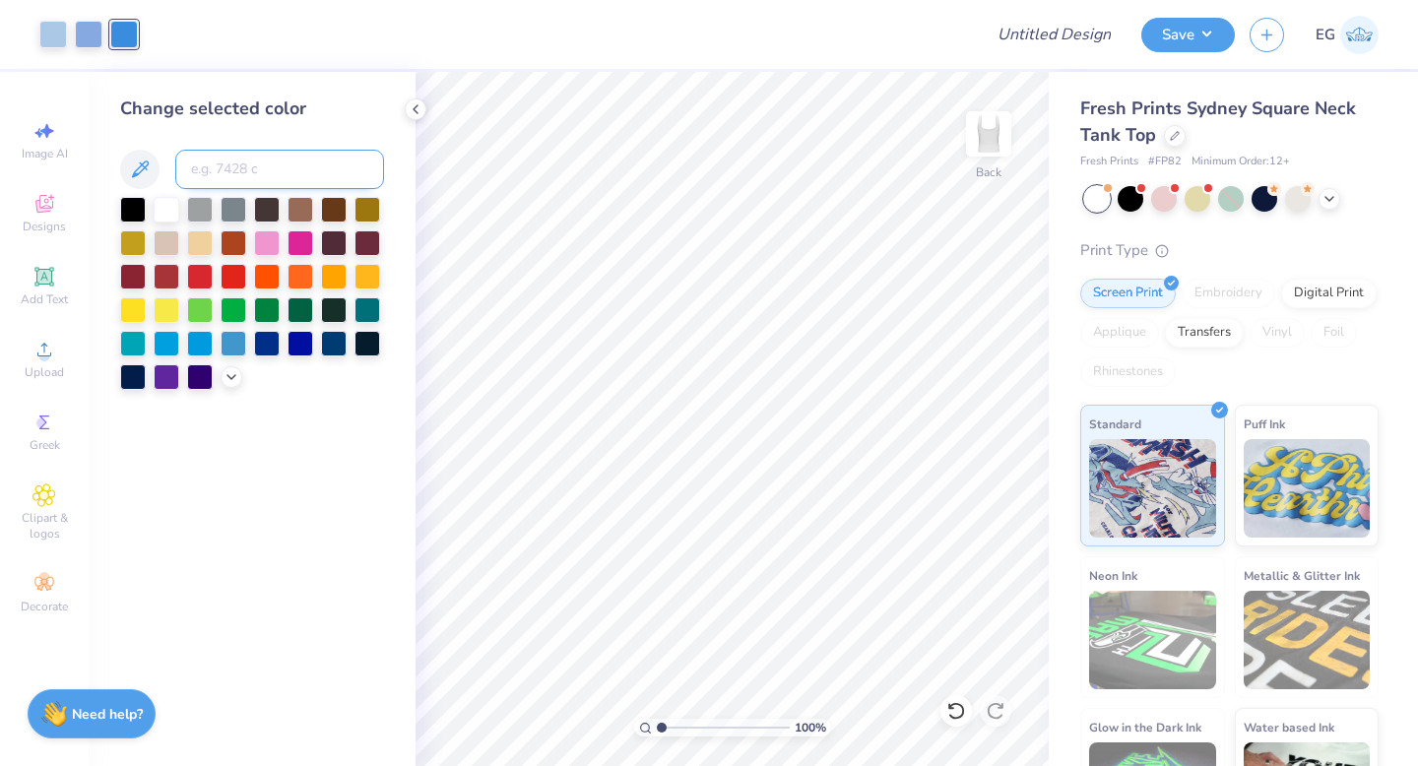
click at [223, 174] on input at bounding box center [279, 169] width 209 height 39
type input "285"
type input "1"
drag, startPoint x: 662, startPoint y: 729, endPoint x: 635, endPoint y: 729, distance: 26.6
click at [657, 729] on input "range" at bounding box center [723, 728] width 133 height 18
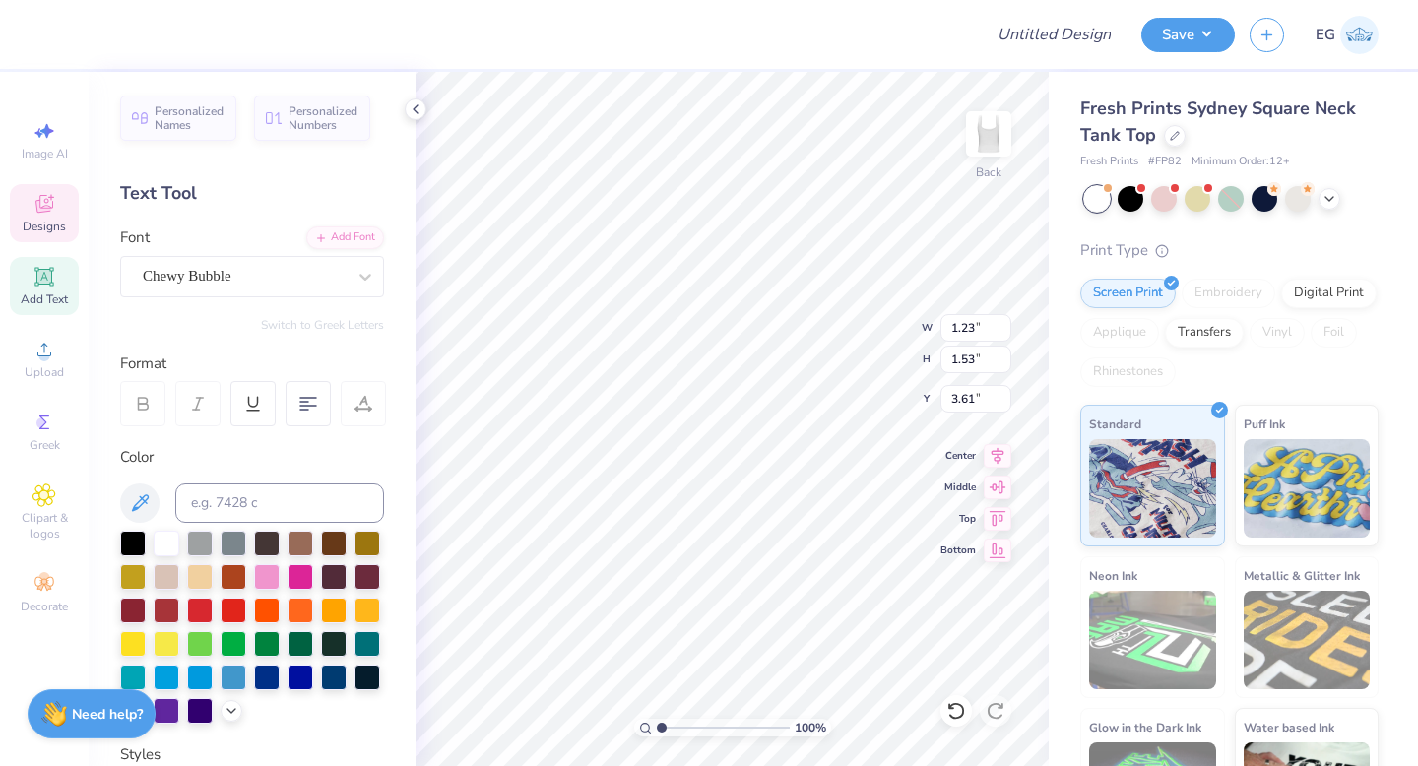
type input "3.61"
click at [952, 706] on icon at bounding box center [956, 711] width 20 height 20
type input "2.18"
type input "2.22"
